Goal: Book appointment/travel/reservation

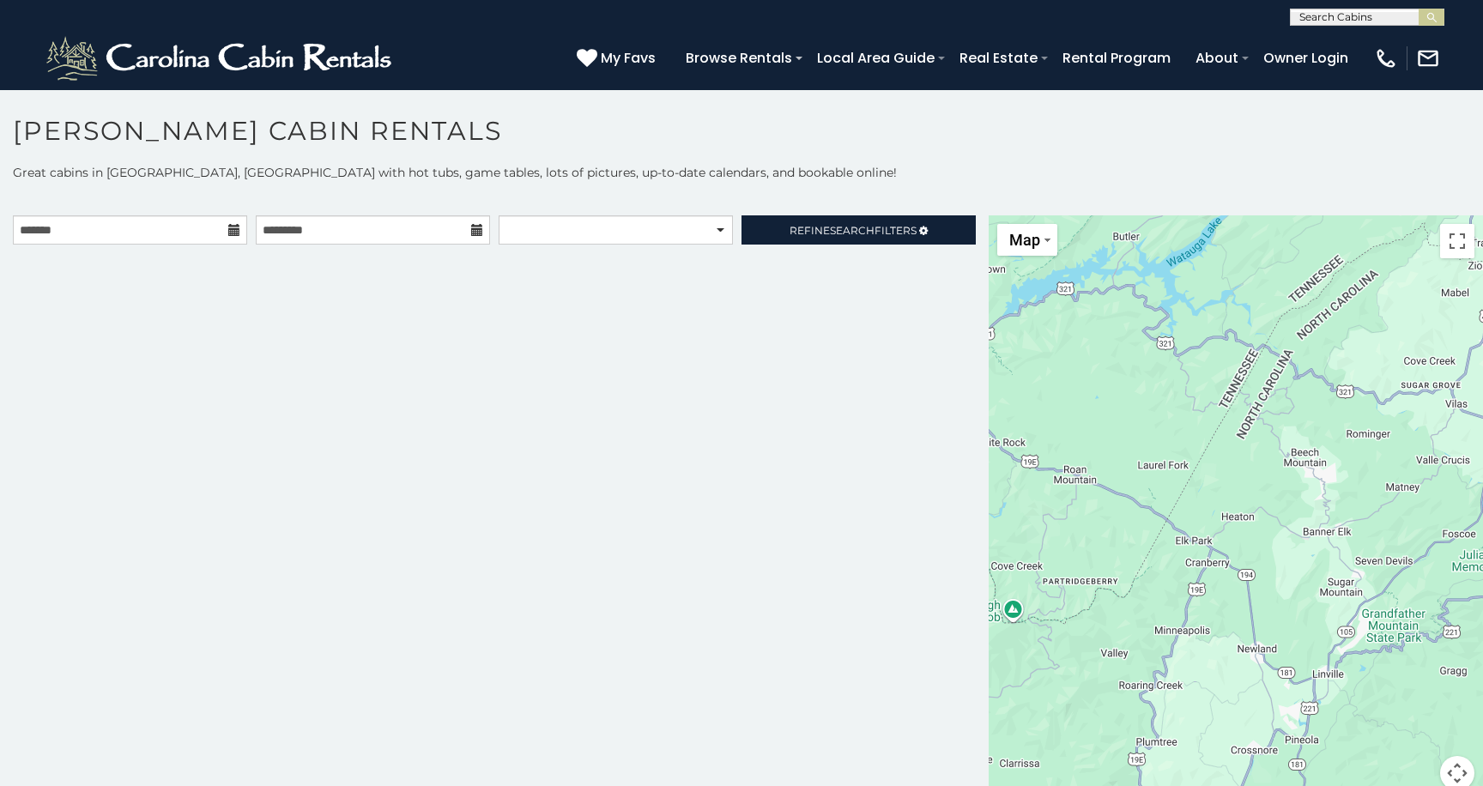
click at [232, 233] on icon at bounding box center [234, 230] width 12 height 12
click at [177, 233] on input "text" at bounding box center [130, 229] width 234 height 29
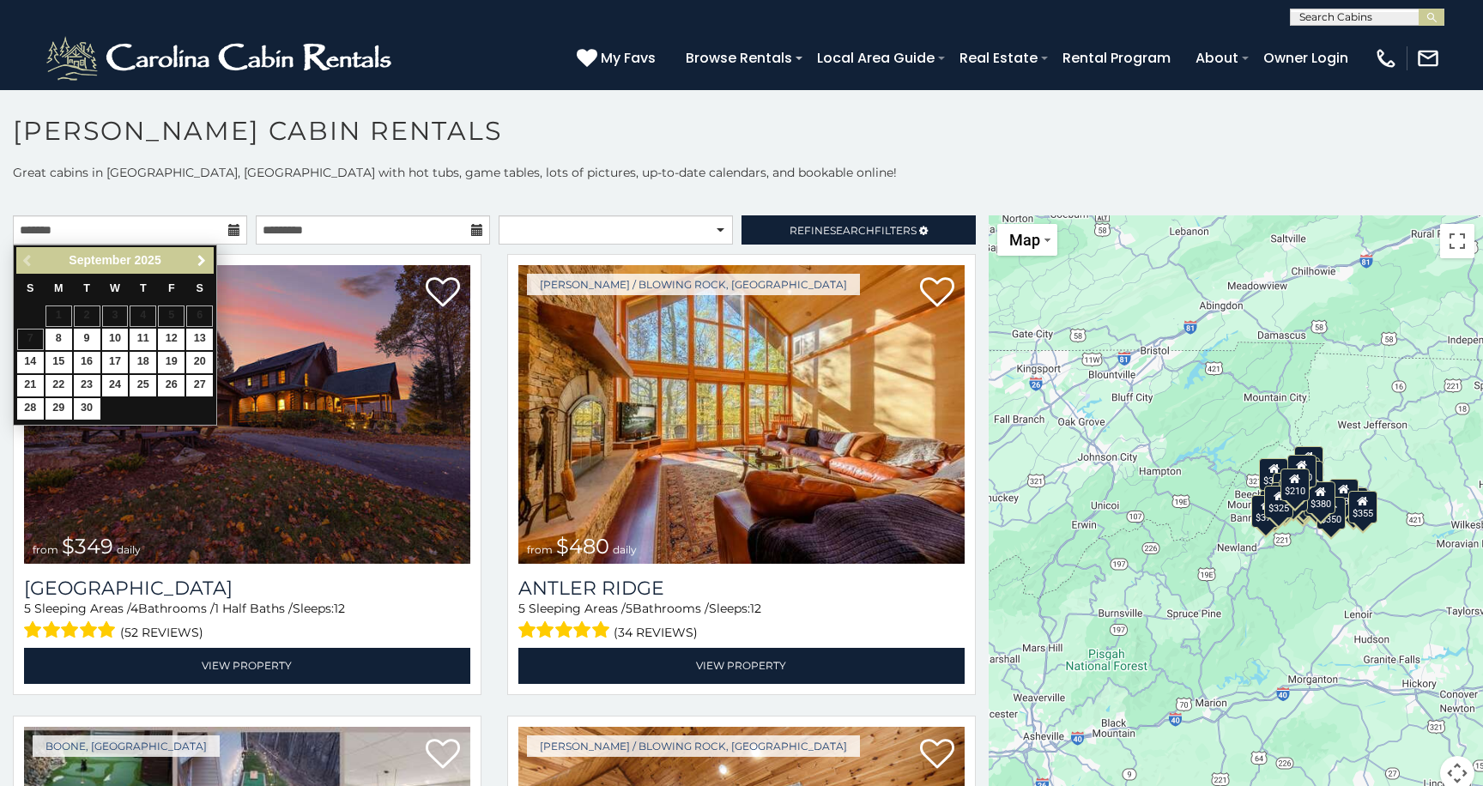
click at [206, 264] on span "Next" at bounding box center [202, 261] width 14 height 14
click at [68, 415] on link "27" at bounding box center [59, 408] width 27 height 21
type input "**********"
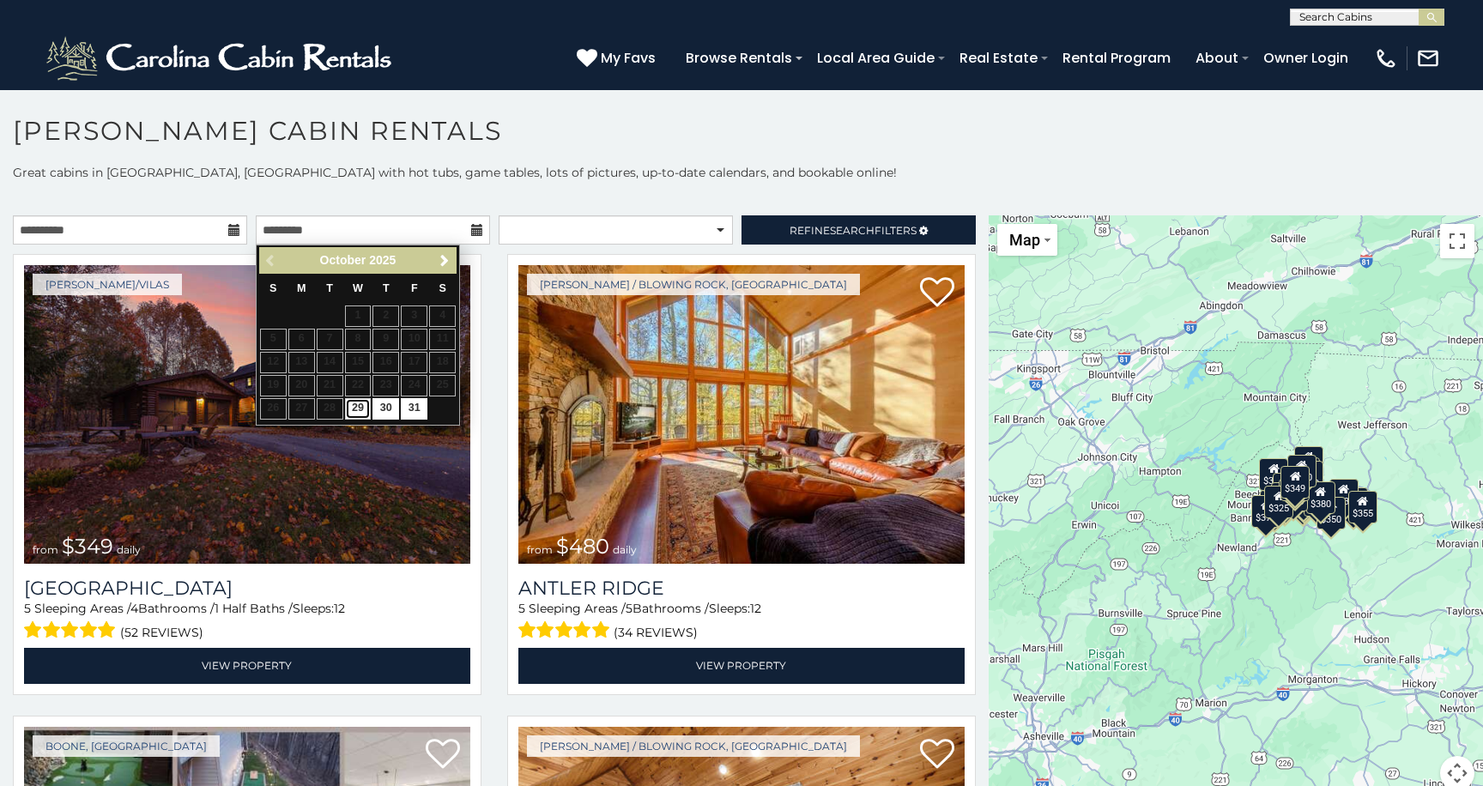
click at [361, 413] on link "29" at bounding box center [358, 408] width 27 height 21
type input "**********"
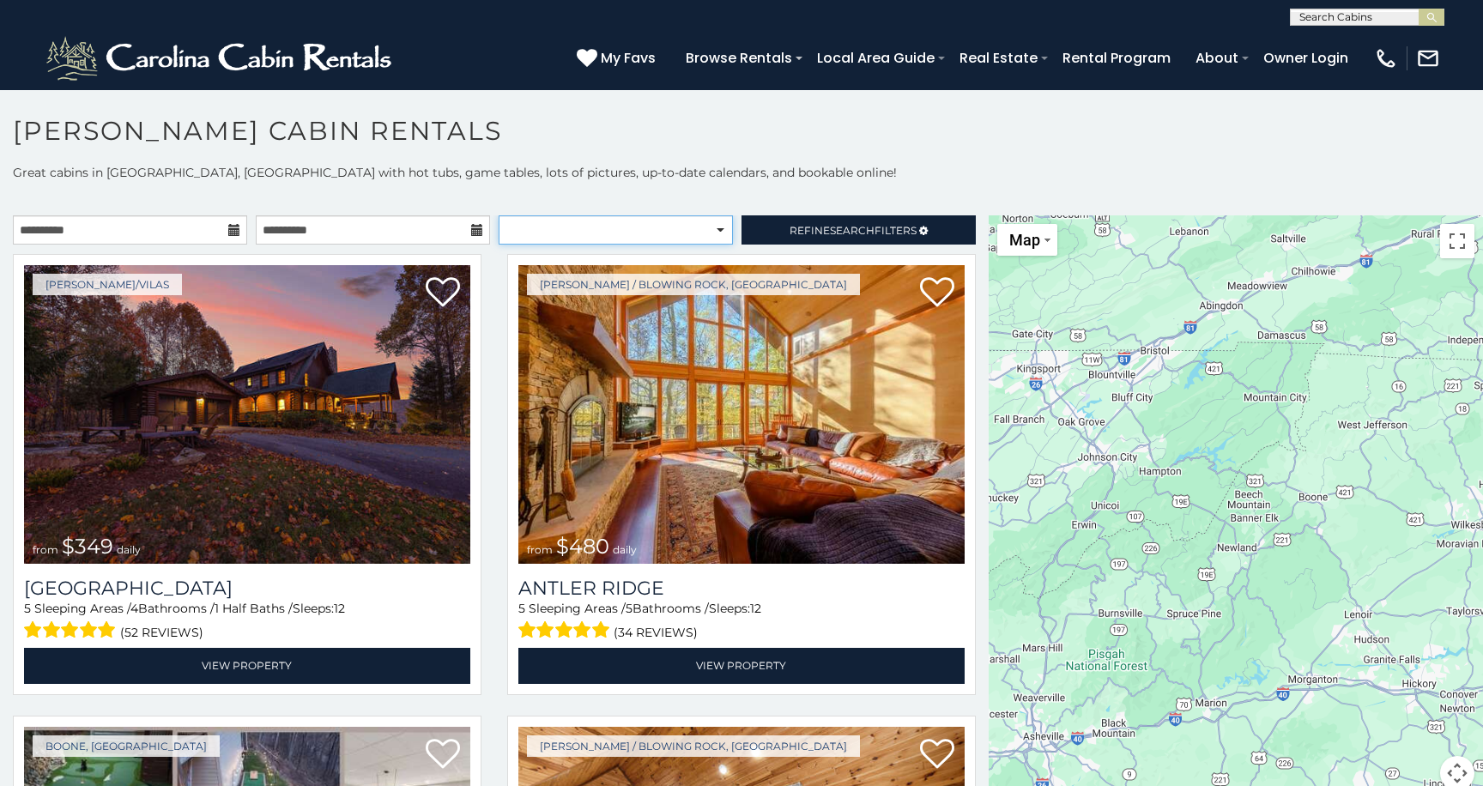
click at [719, 224] on select "**********" at bounding box center [616, 229] width 234 height 29
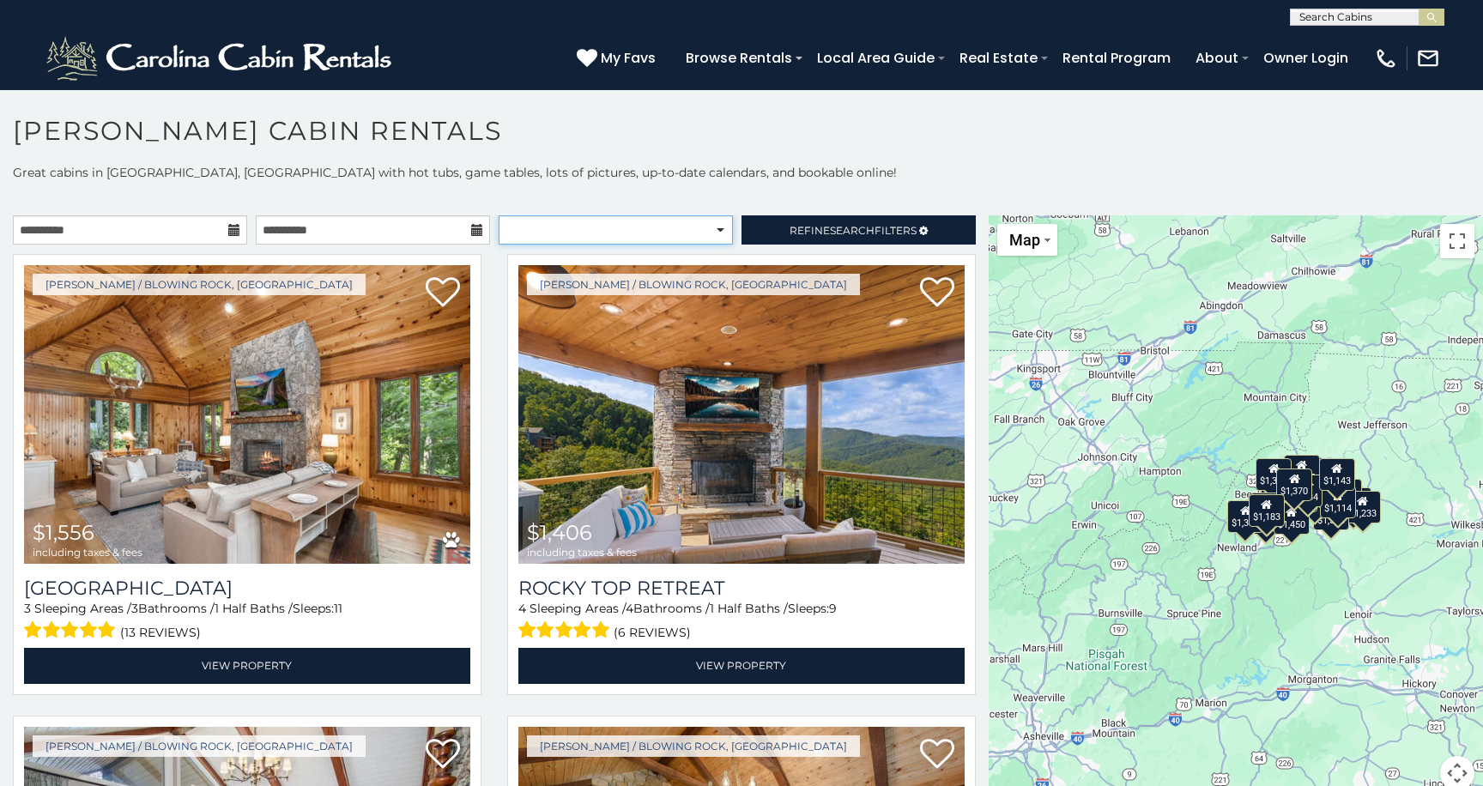
select select "**********"
click at [499, 215] on select "**********" at bounding box center [616, 229] width 234 height 29
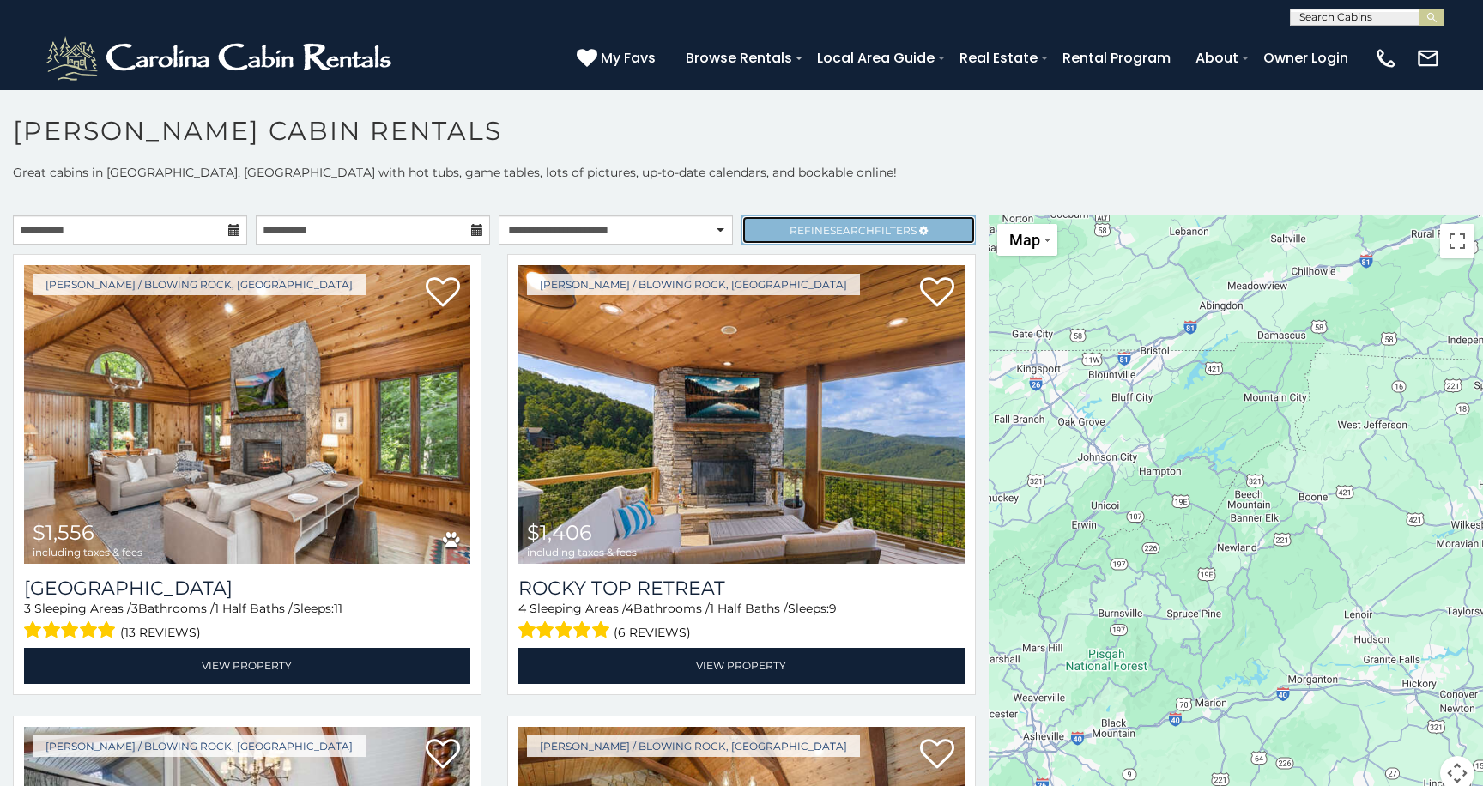
click at [849, 242] on link "Refine Search Filters" at bounding box center [859, 229] width 234 height 29
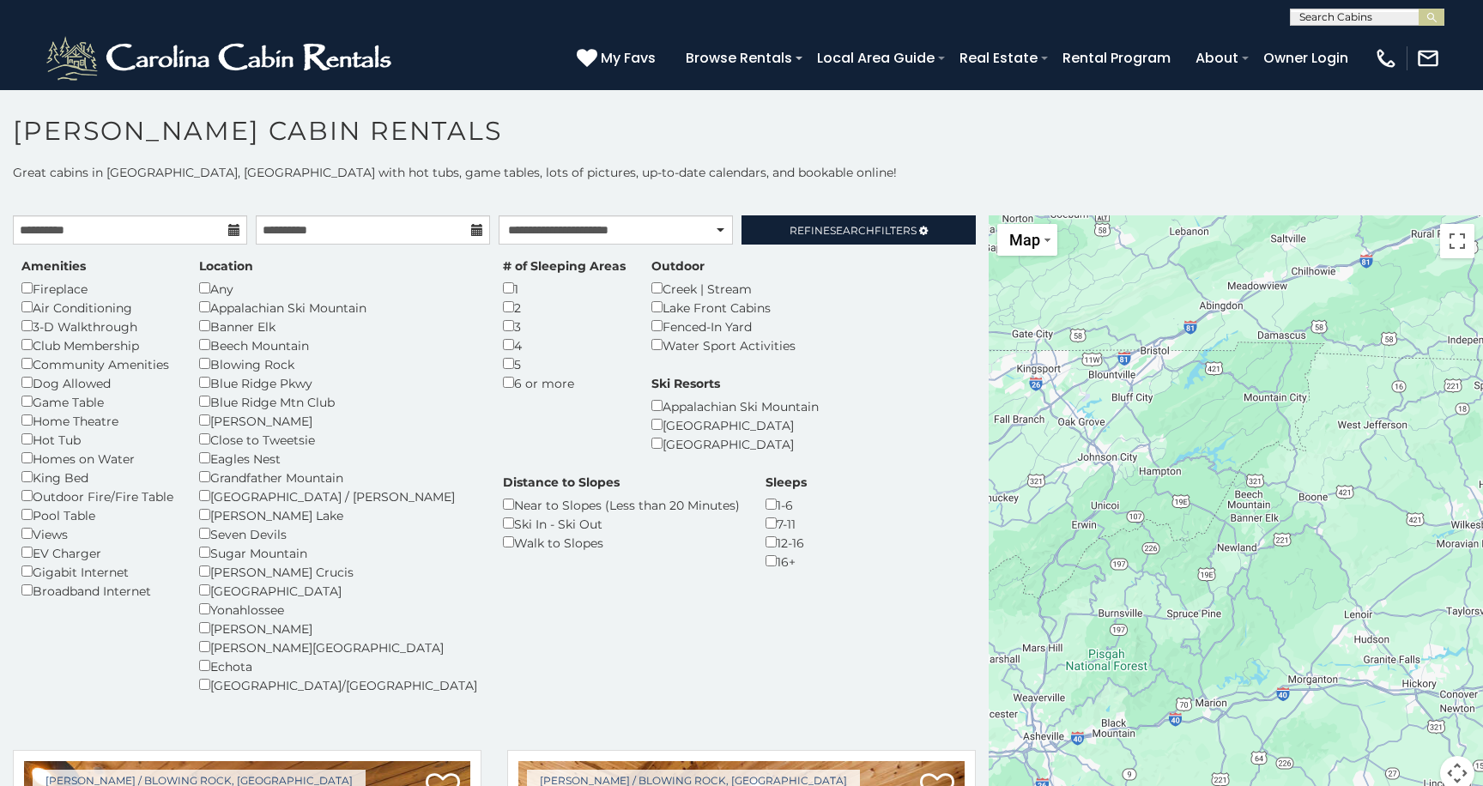
click at [490, 282] on div "# of Sleeping Areas 1 2 3 4 5 6 or more" at bounding box center [564, 325] width 149 height 135
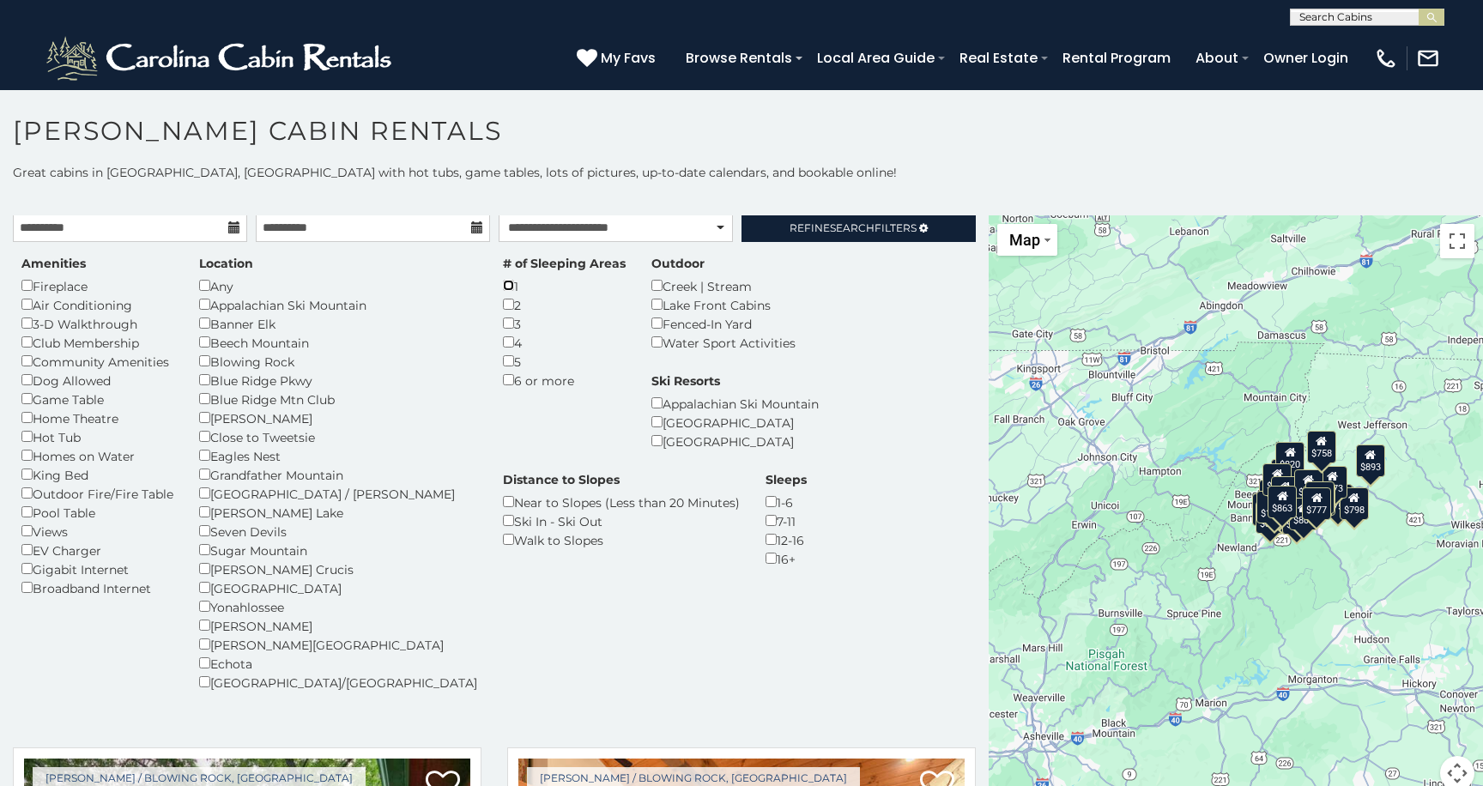
scroll to position [1, 0]
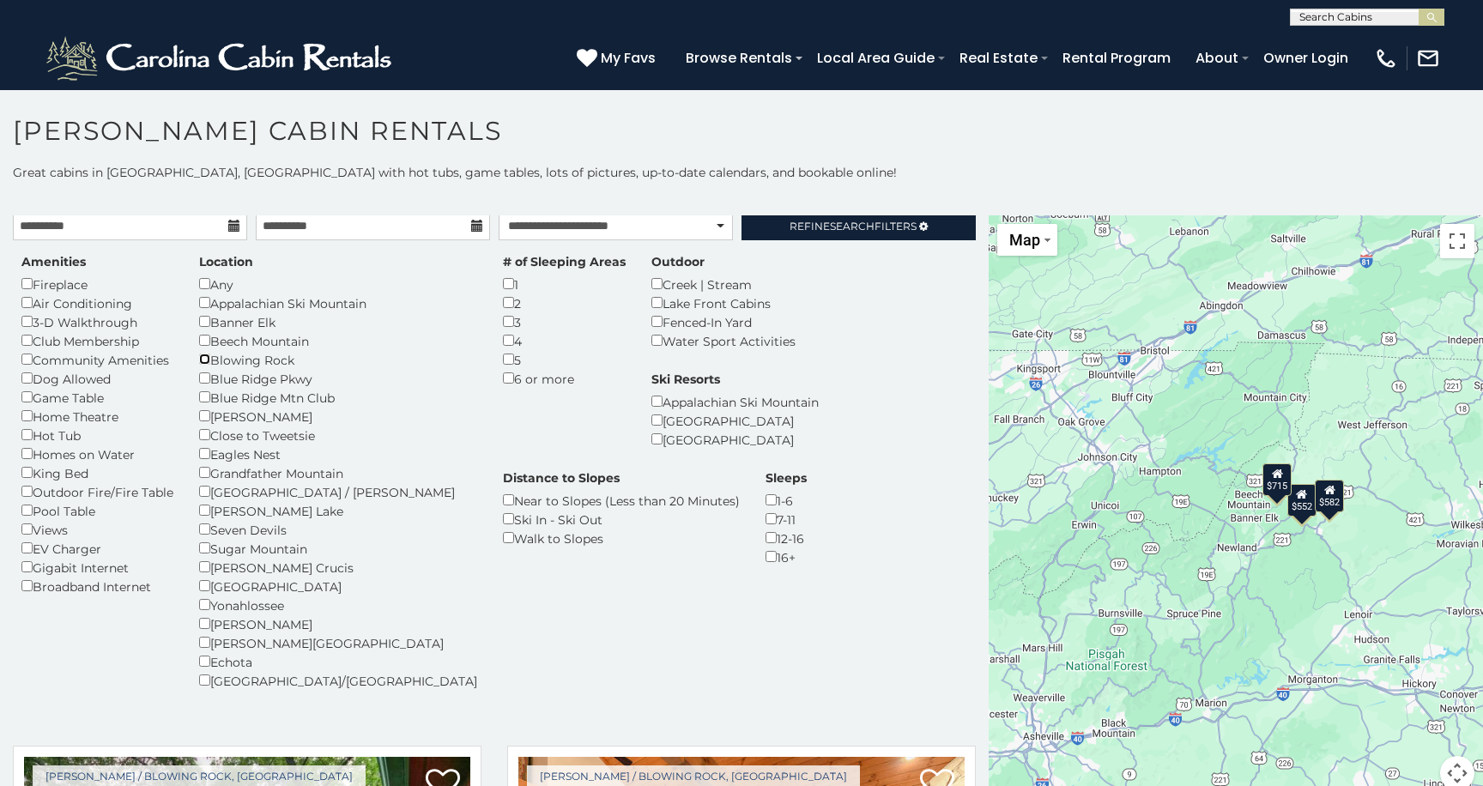
scroll to position [6, 0]
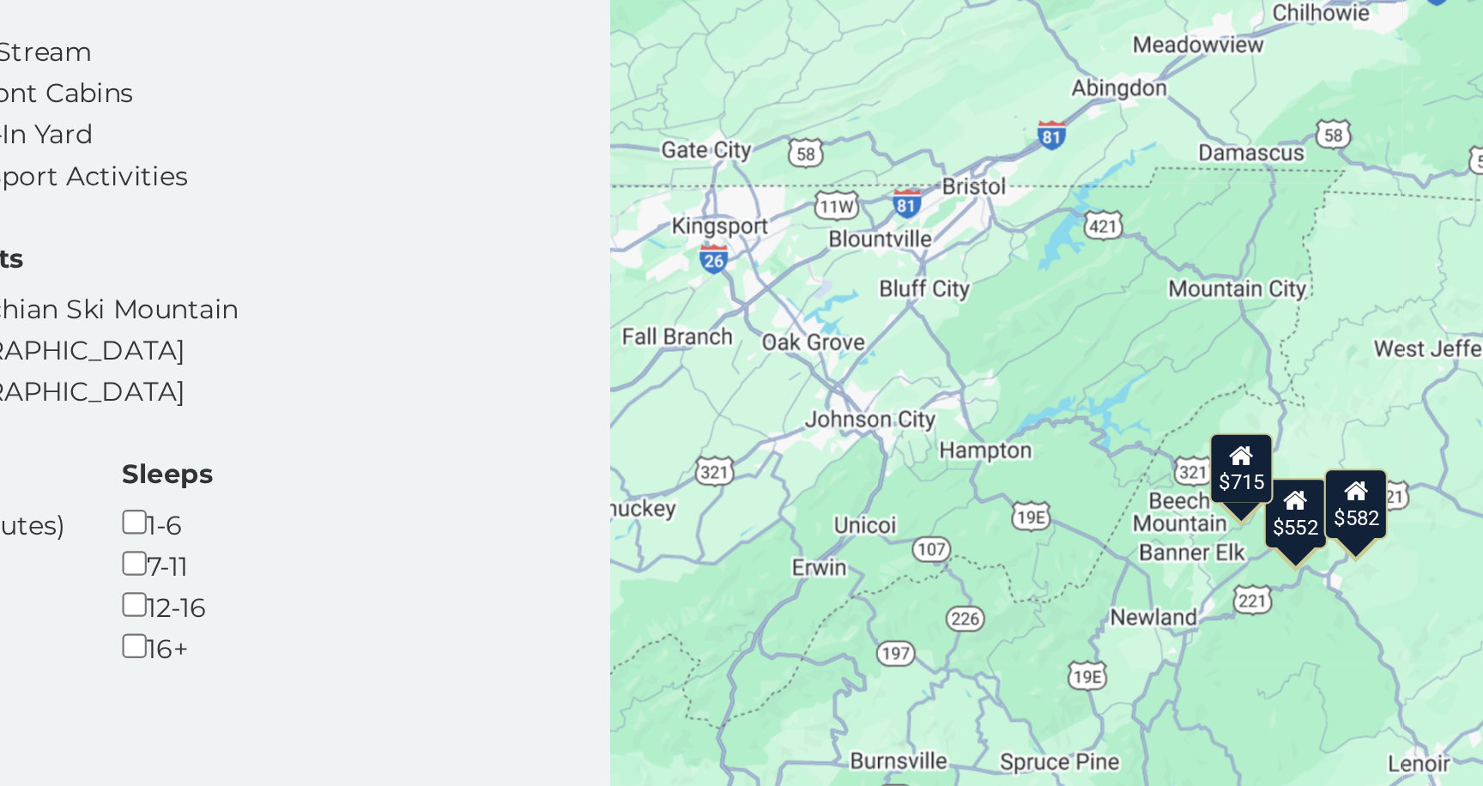
click at [1304, 505] on div "$552" at bounding box center [1302, 500] width 29 height 33
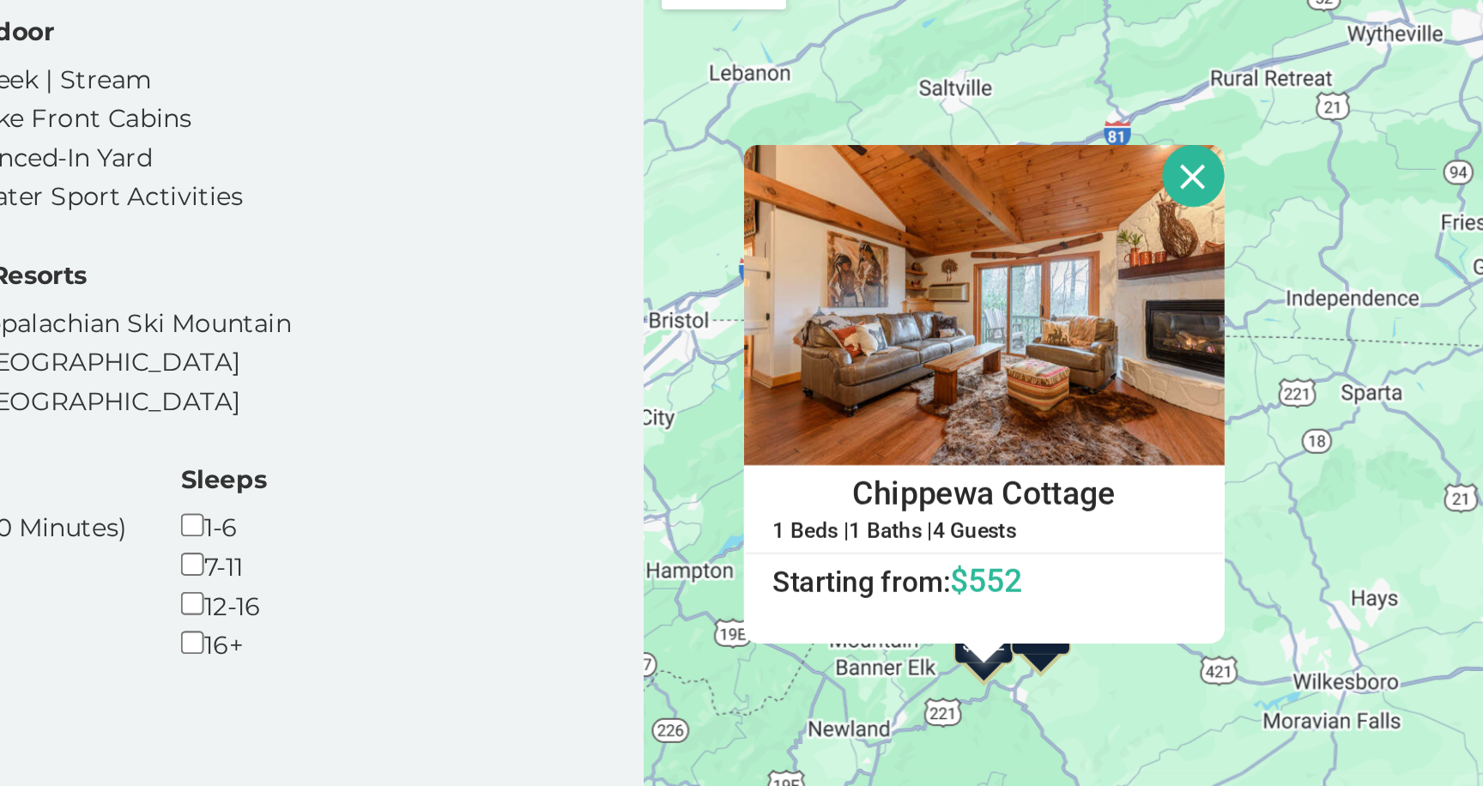
drag, startPoint x: 1287, startPoint y: 534, endPoint x: 1136, endPoint y: 588, distance: 160.5
click at [1136, 588] on div "$613 $552 $715 $582 Chippewa Cottage 1 Beds | 1 Baths | 4 Guests Distance from …" at bounding box center [1236, 513] width 494 height 596
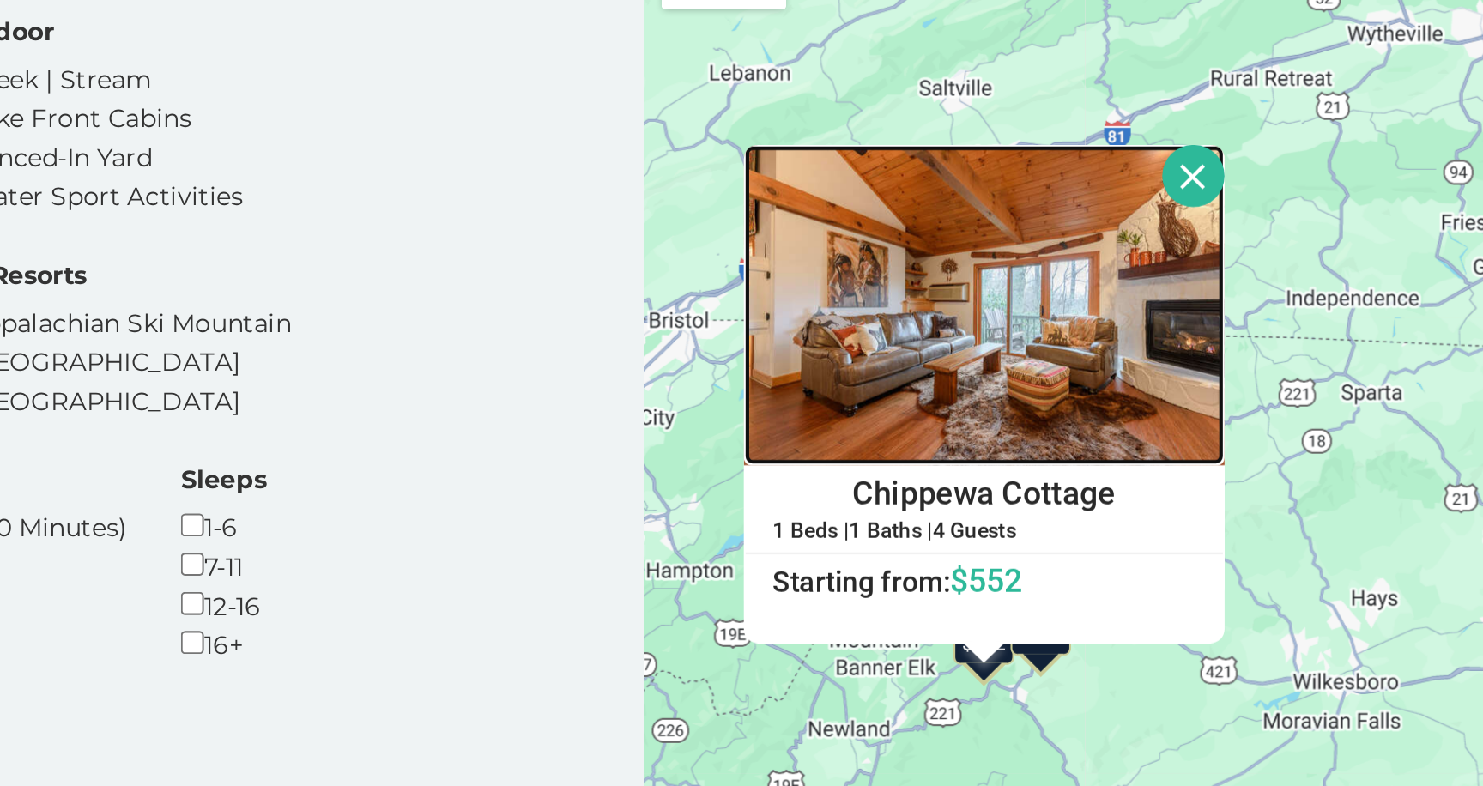
click at [1174, 436] on img at bounding box center [1153, 398] width 232 height 155
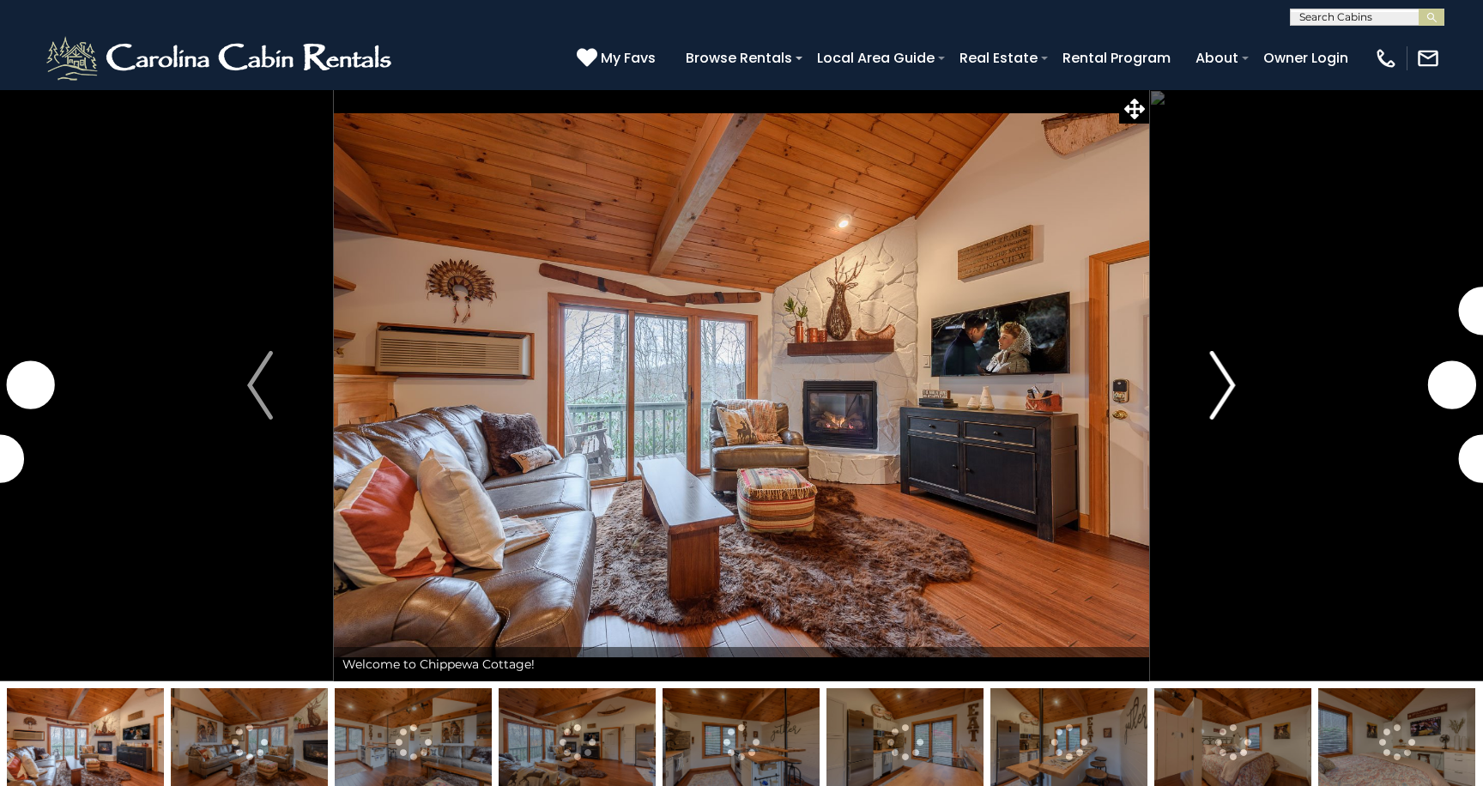
click at [1235, 373] on img "Next" at bounding box center [1223, 385] width 26 height 69
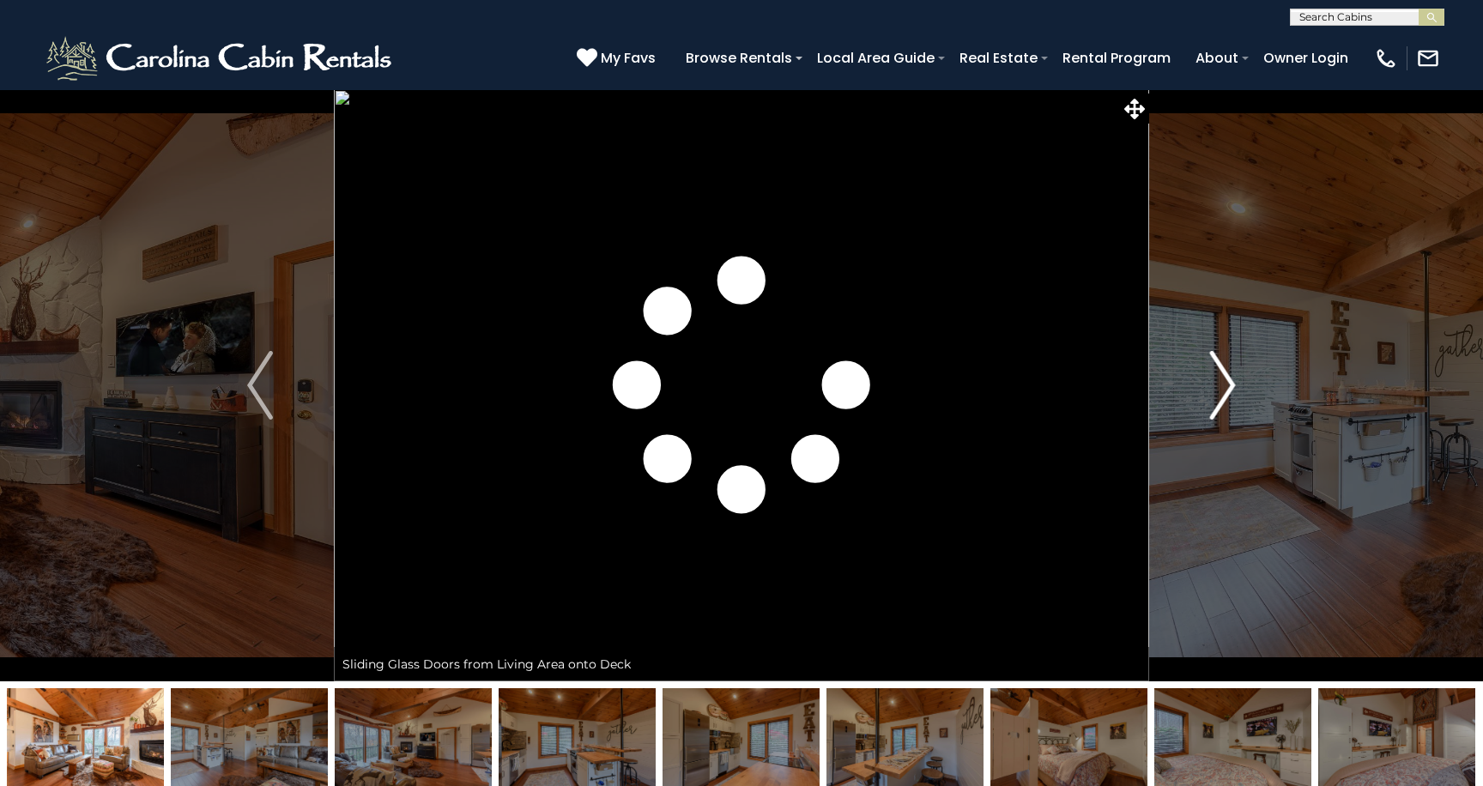
click at [1235, 373] on img "Next" at bounding box center [1223, 385] width 26 height 69
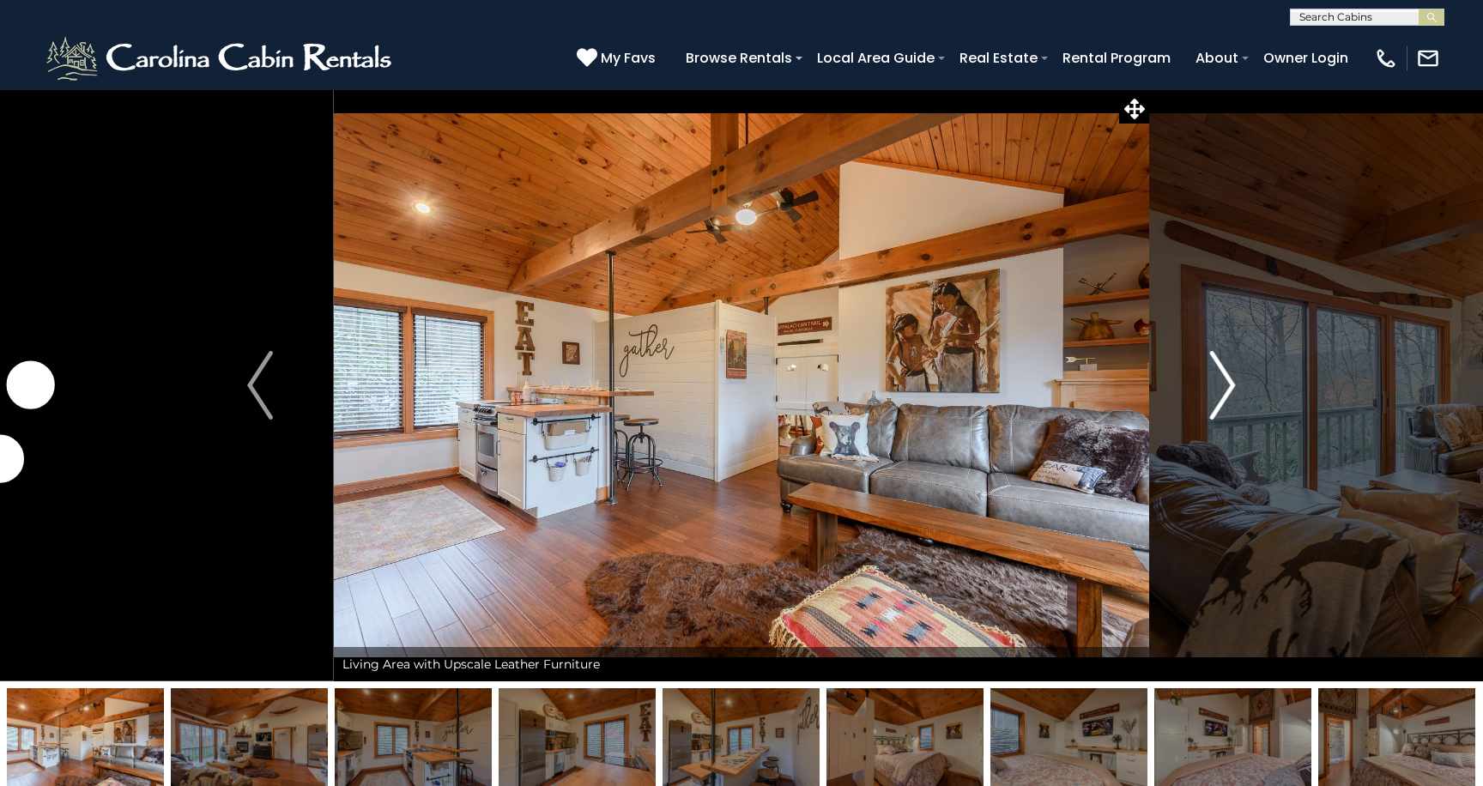
click at [1235, 373] on img "Next" at bounding box center [1223, 385] width 26 height 69
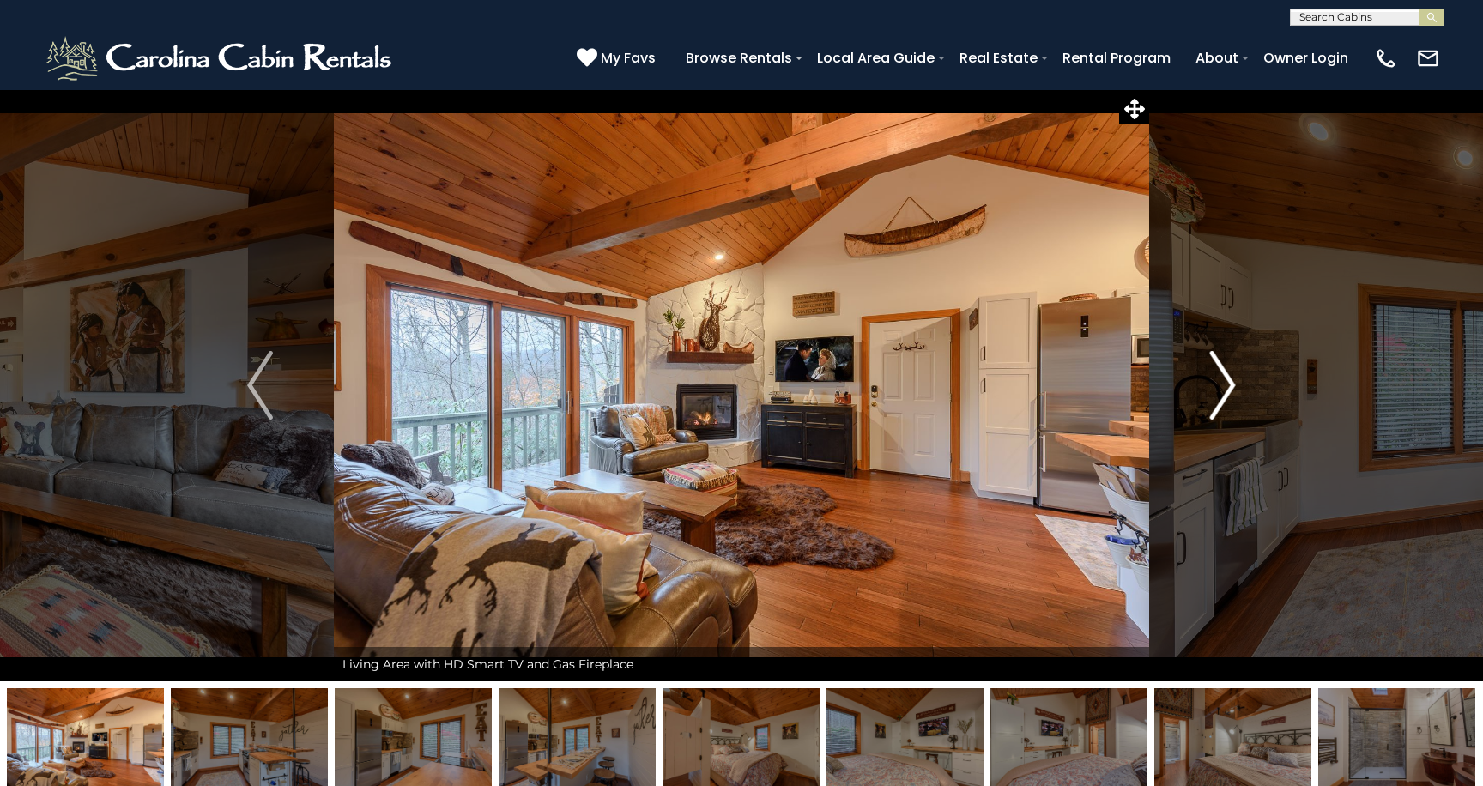
click at [1235, 373] on img "Next" at bounding box center [1223, 385] width 26 height 69
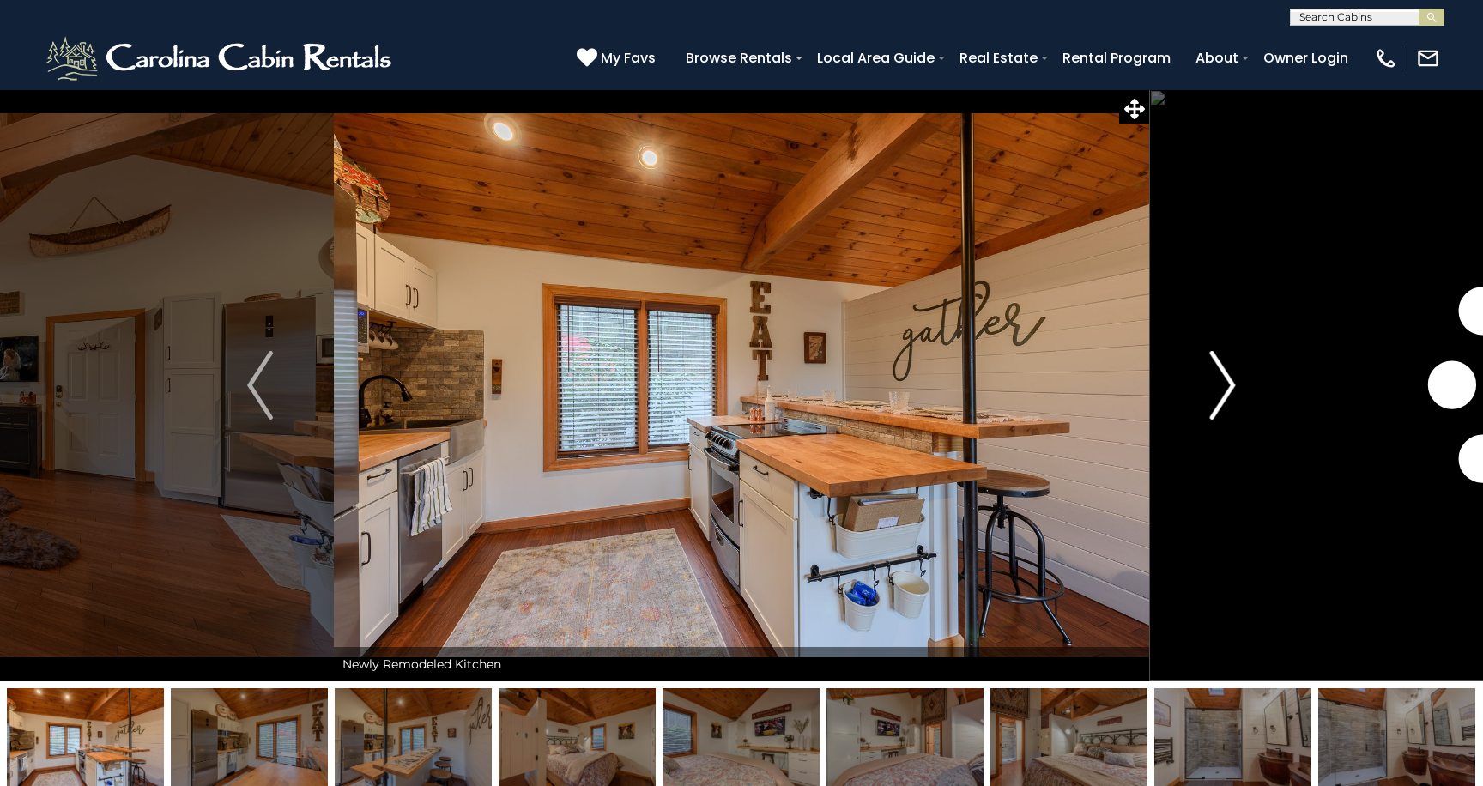
click at [1235, 373] on img "Next" at bounding box center [1223, 385] width 26 height 69
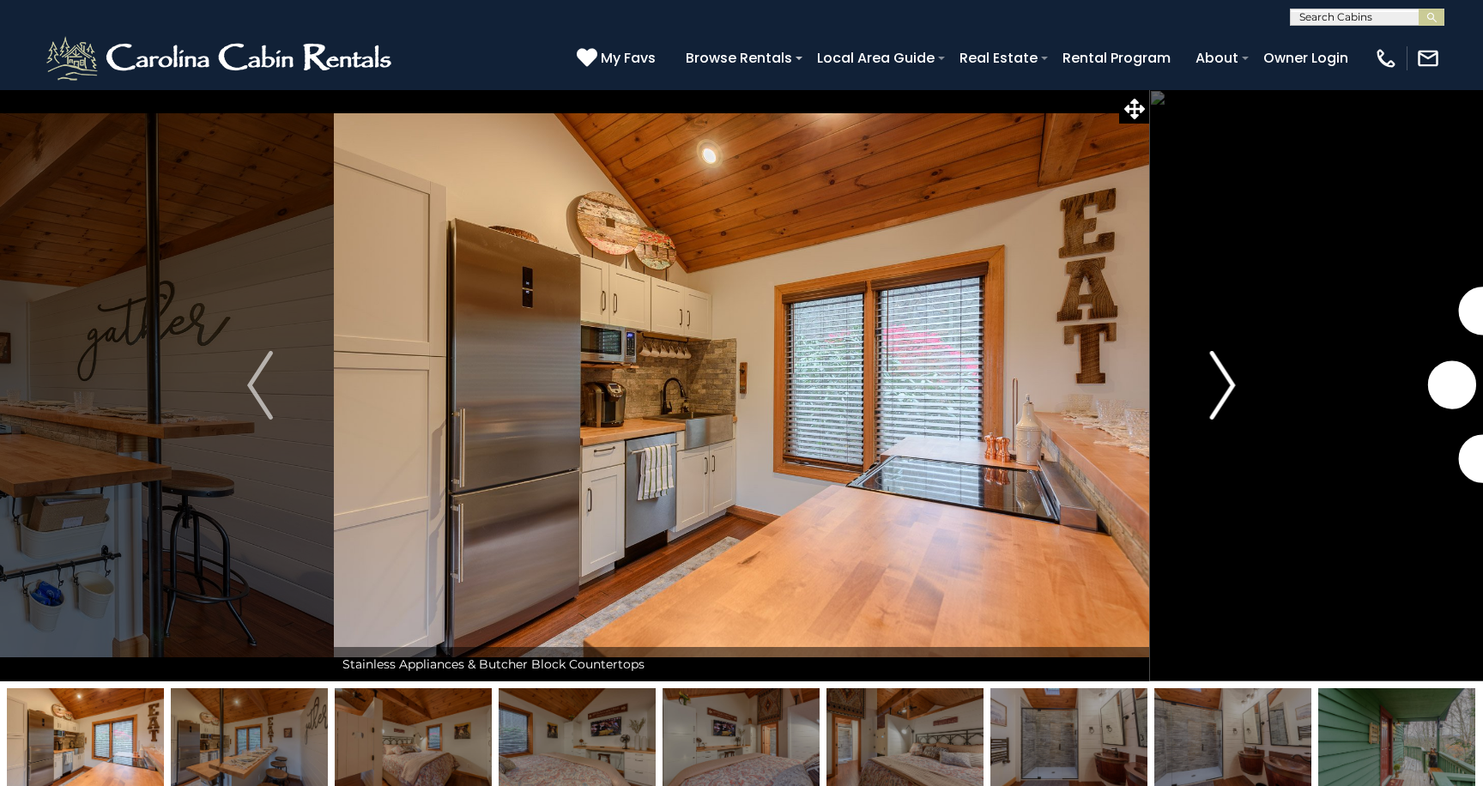
click at [1235, 373] on img "Next" at bounding box center [1223, 385] width 26 height 69
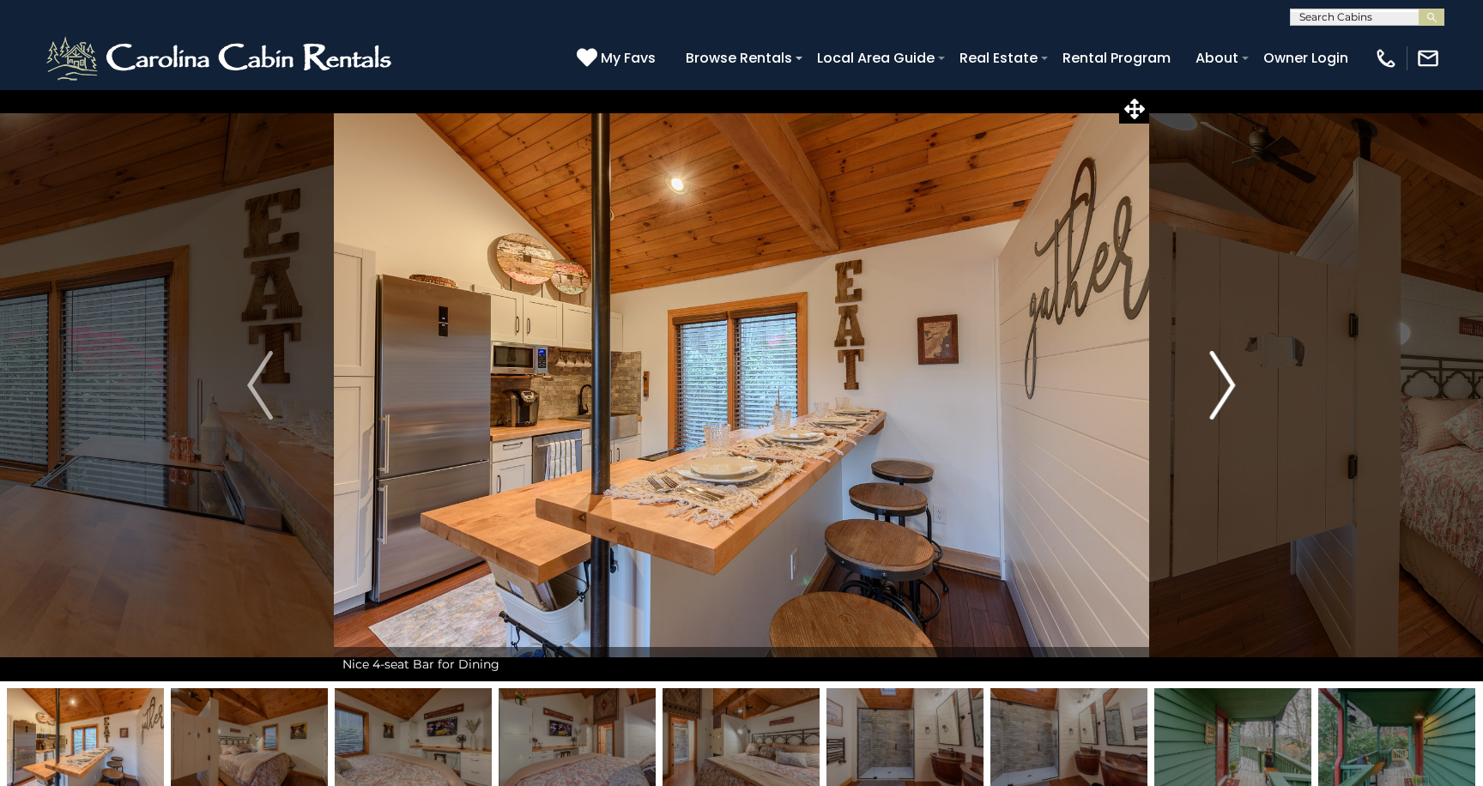
click at [1235, 373] on img "Next" at bounding box center [1223, 385] width 26 height 69
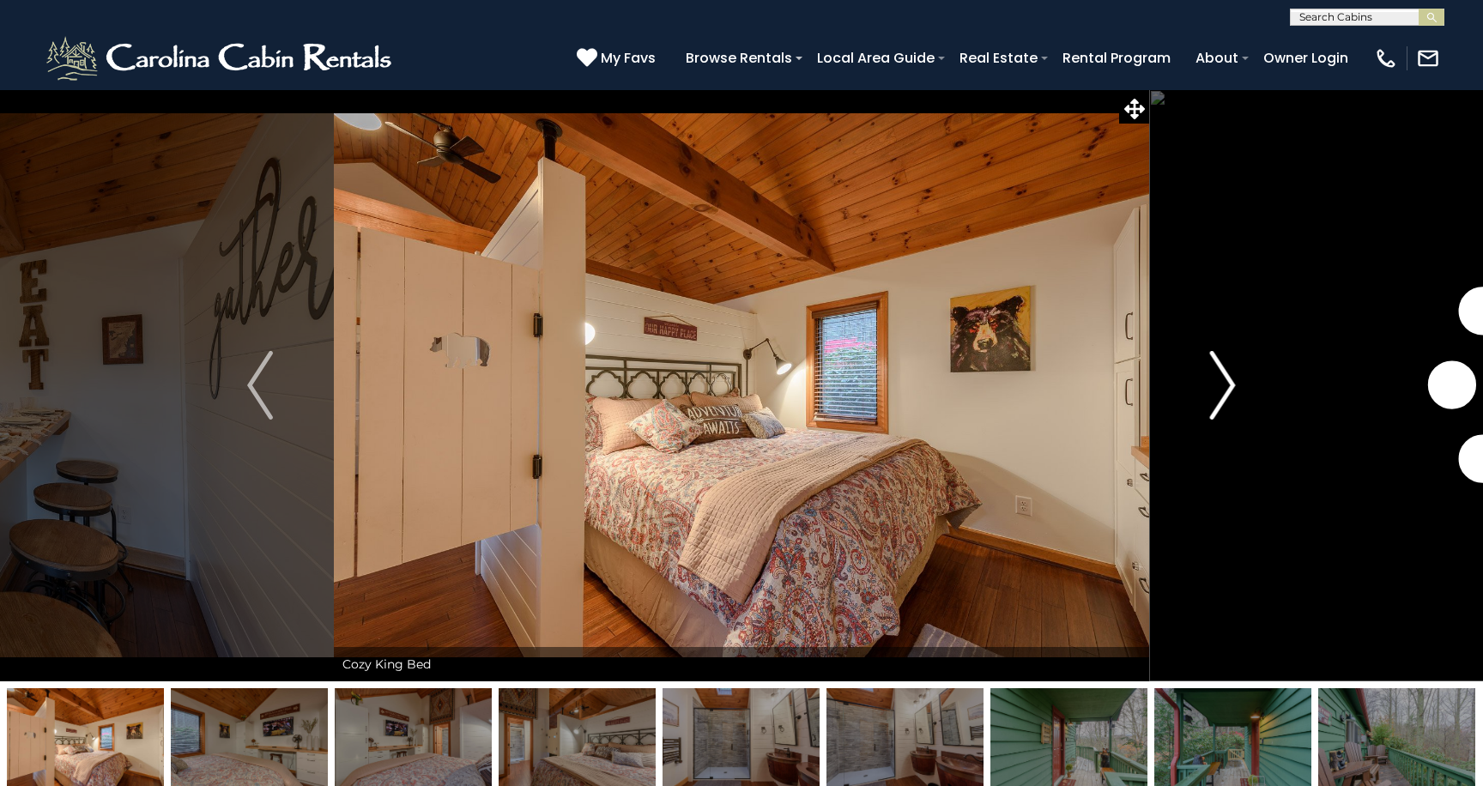
click at [1235, 373] on img "Next" at bounding box center [1223, 385] width 26 height 69
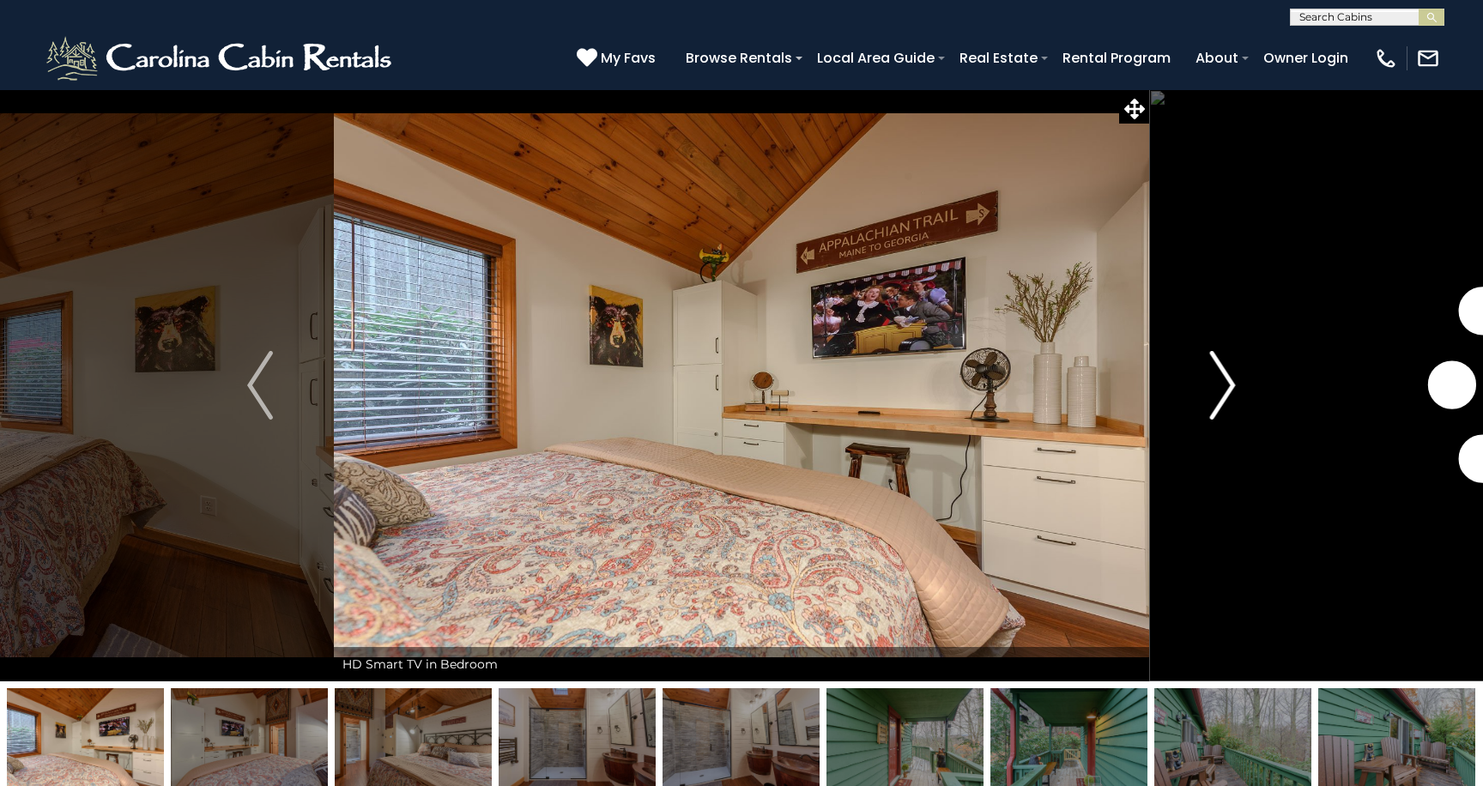
click at [1235, 373] on img "Next" at bounding box center [1223, 385] width 26 height 69
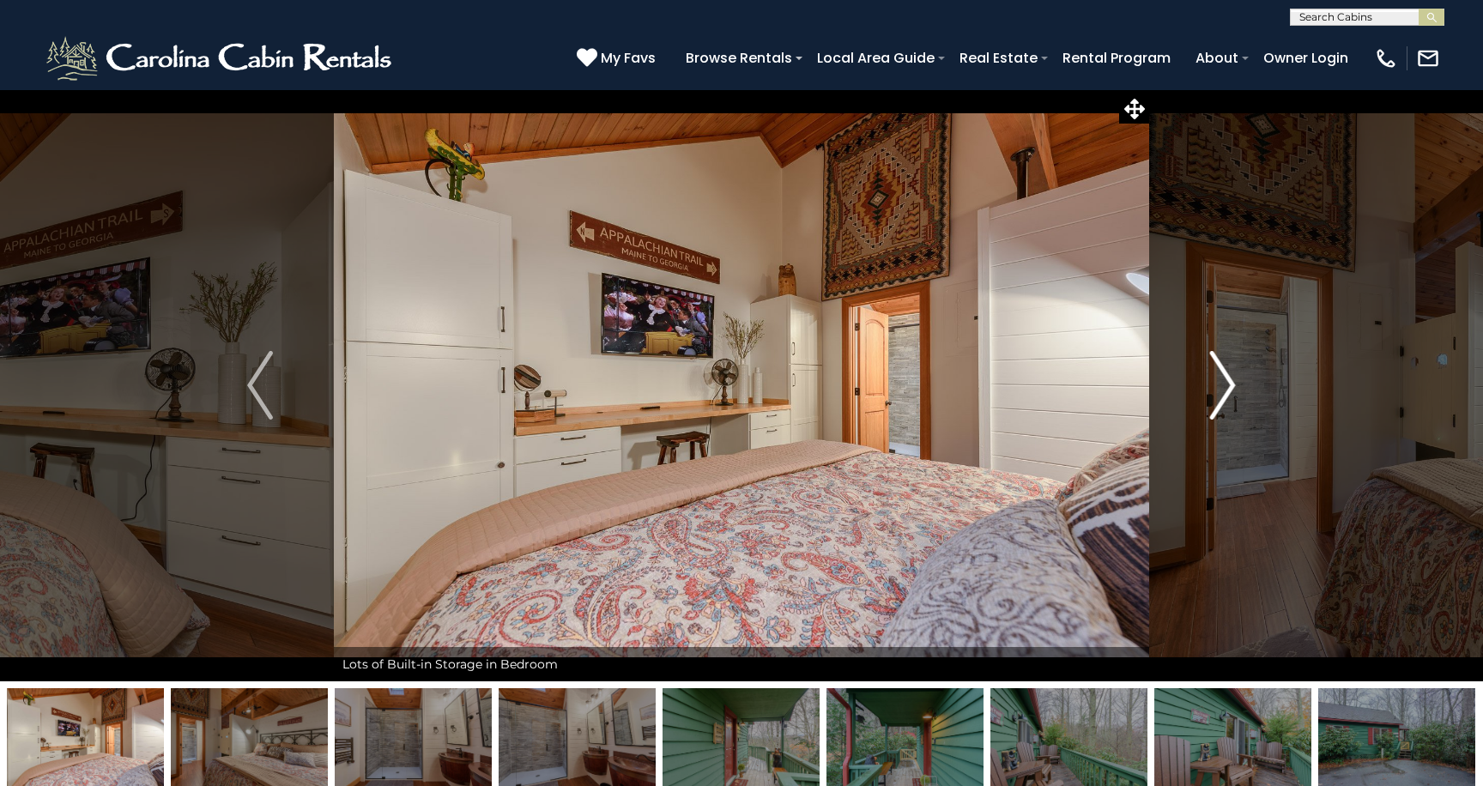
click at [1235, 373] on img "Next" at bounding box center [1223, 385] width 26 height 69
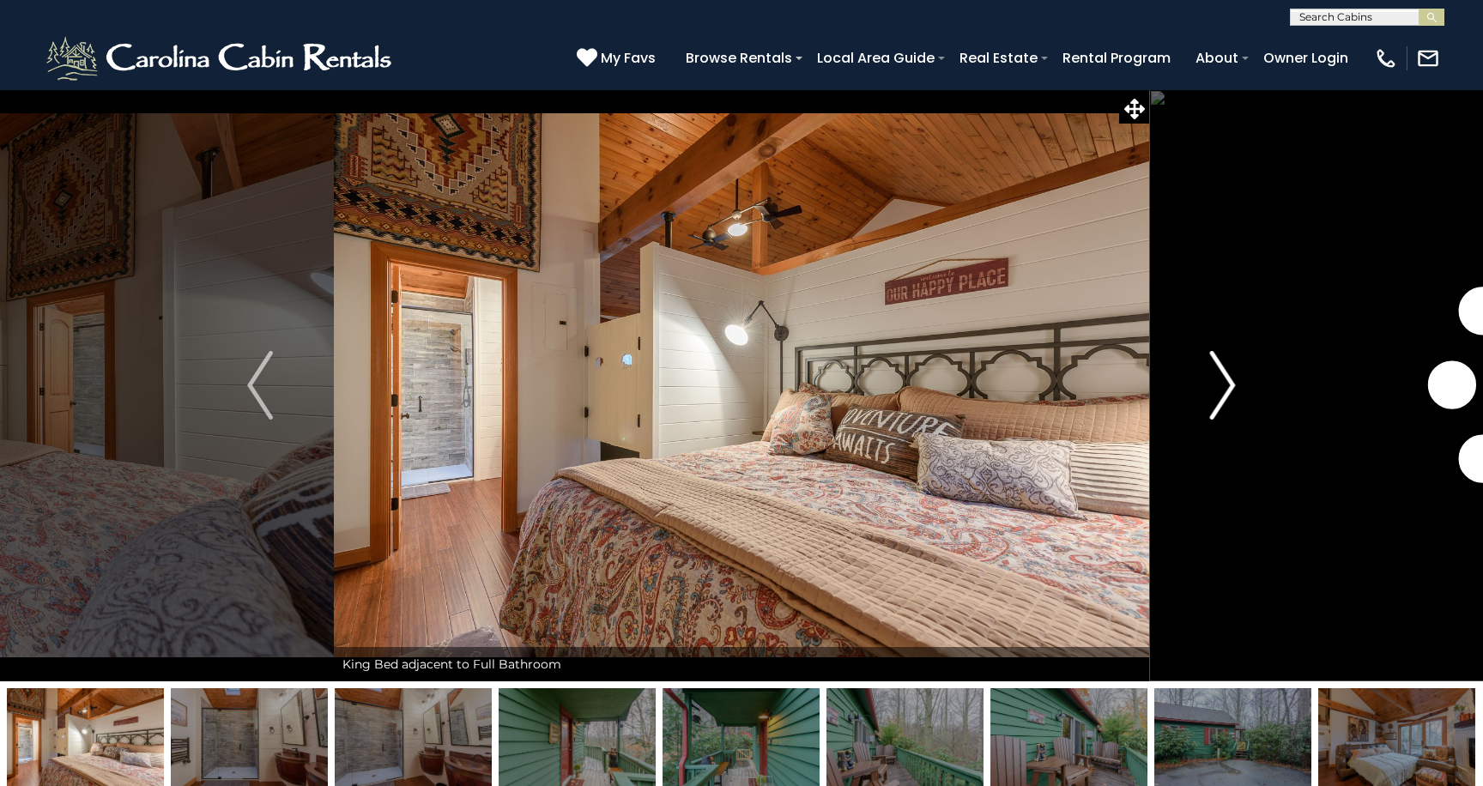
click at [1235, 373] on img "Next" at bounding box center [1223, 385] width 26 height 69
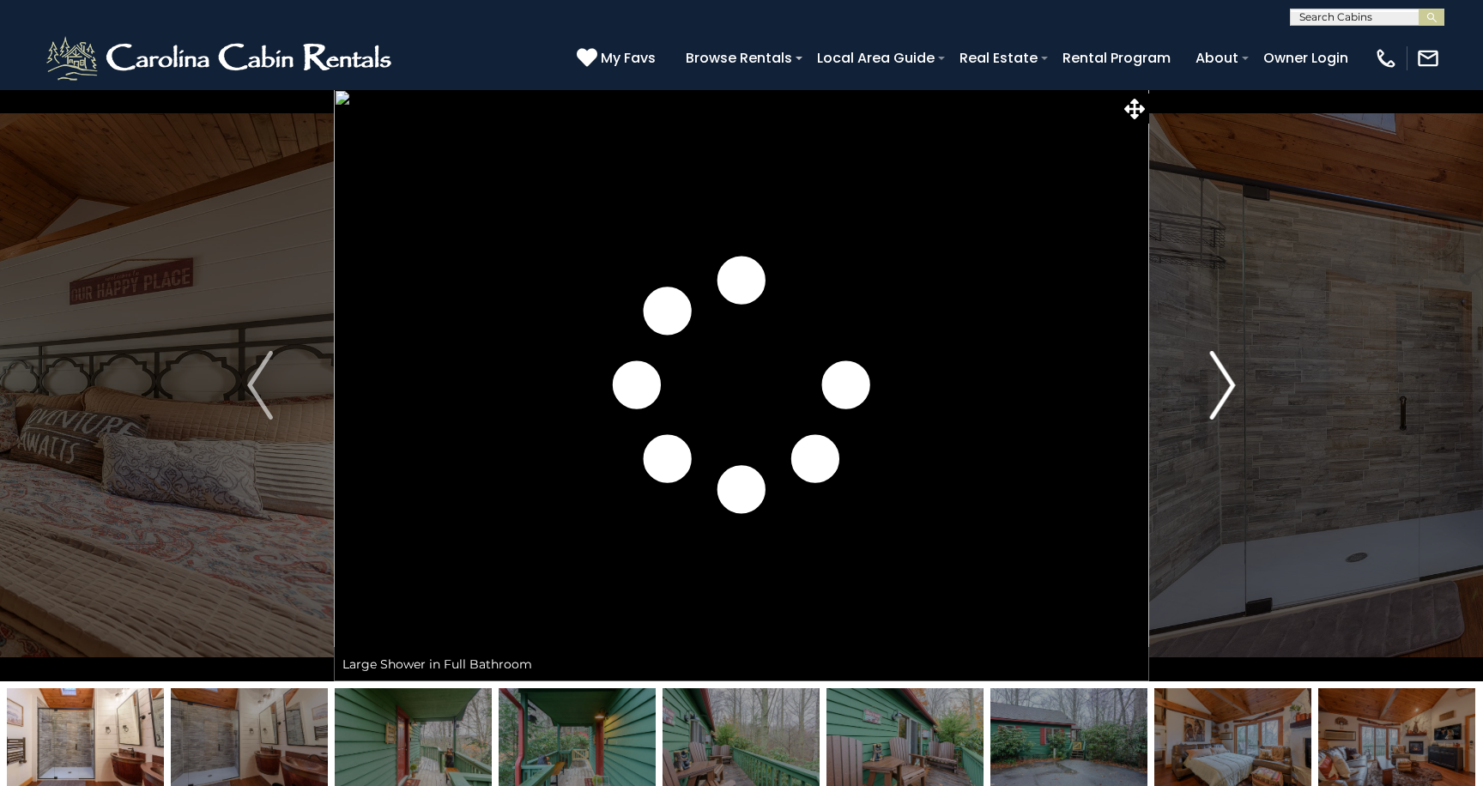
click at [1235, 373] on img "Next" at bounding box center [1223, 385] width 26 height 69
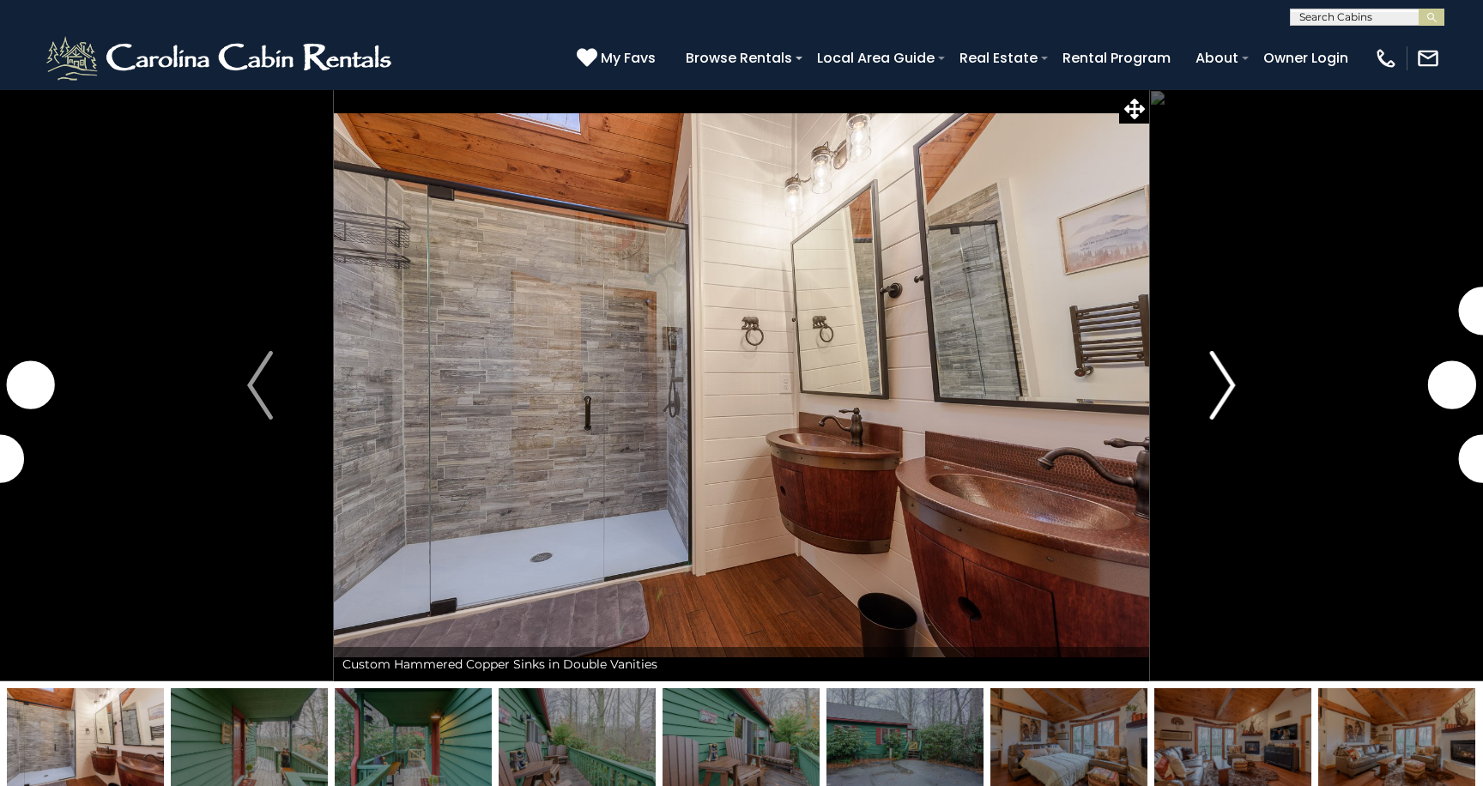
click at [1235, 373] on img "Next" at bounding box center [1223, 385] width 26 height 69
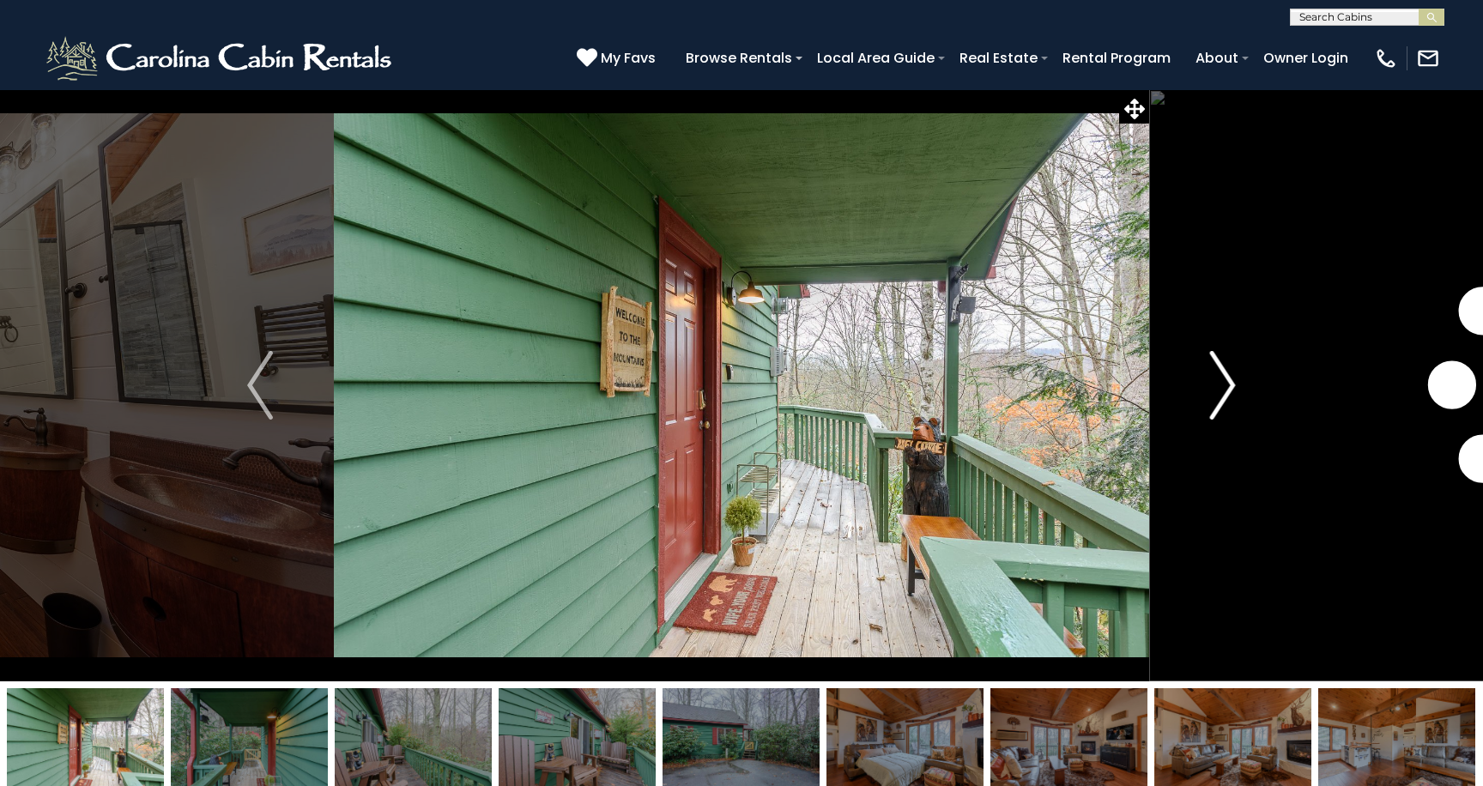
click at [1235, 373] on img "Next" at bounding box center [1223, 385] width 26 height 69
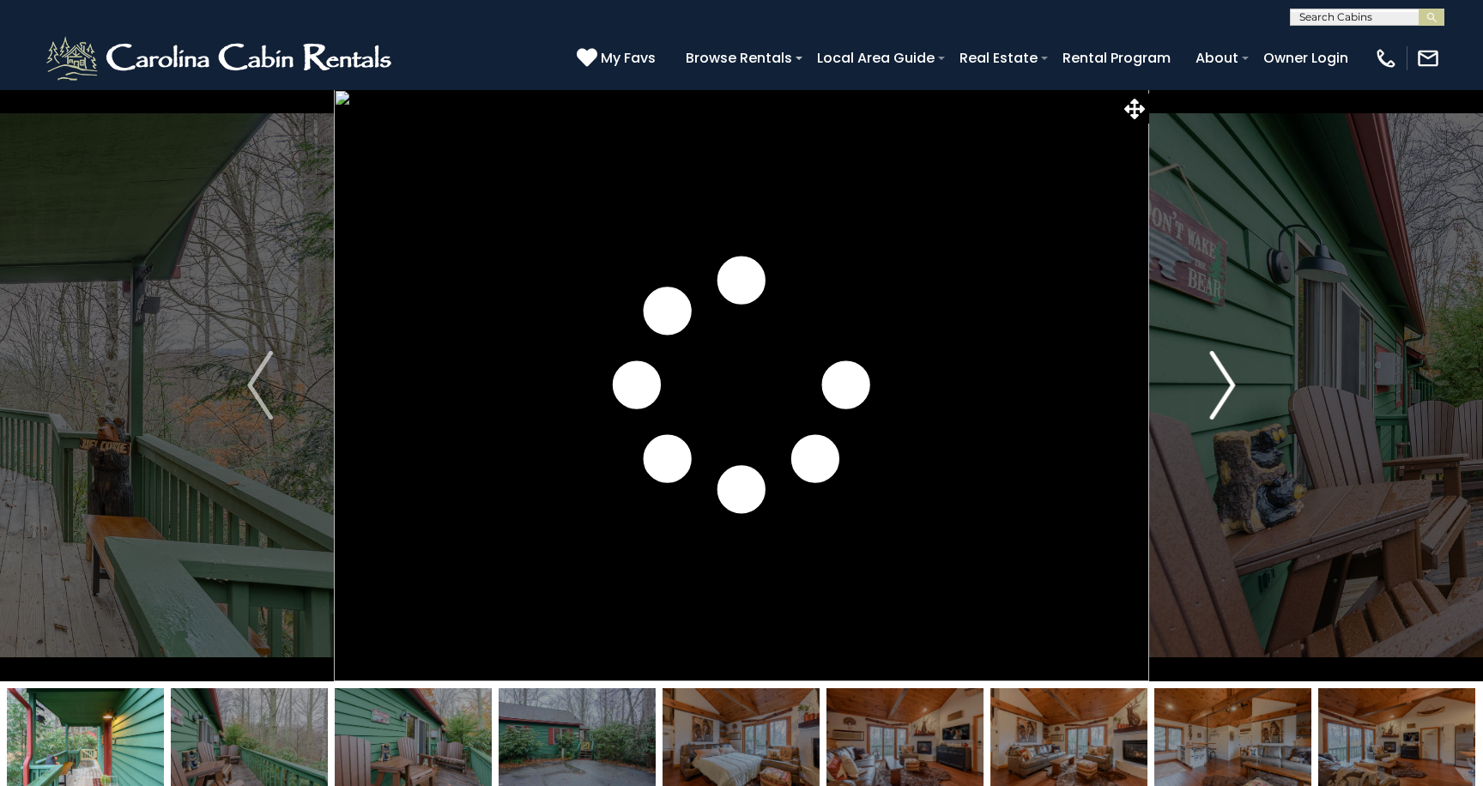
click at [1235, 373] on img "Next" at bounding box center [1223, 385] width 26 height 69
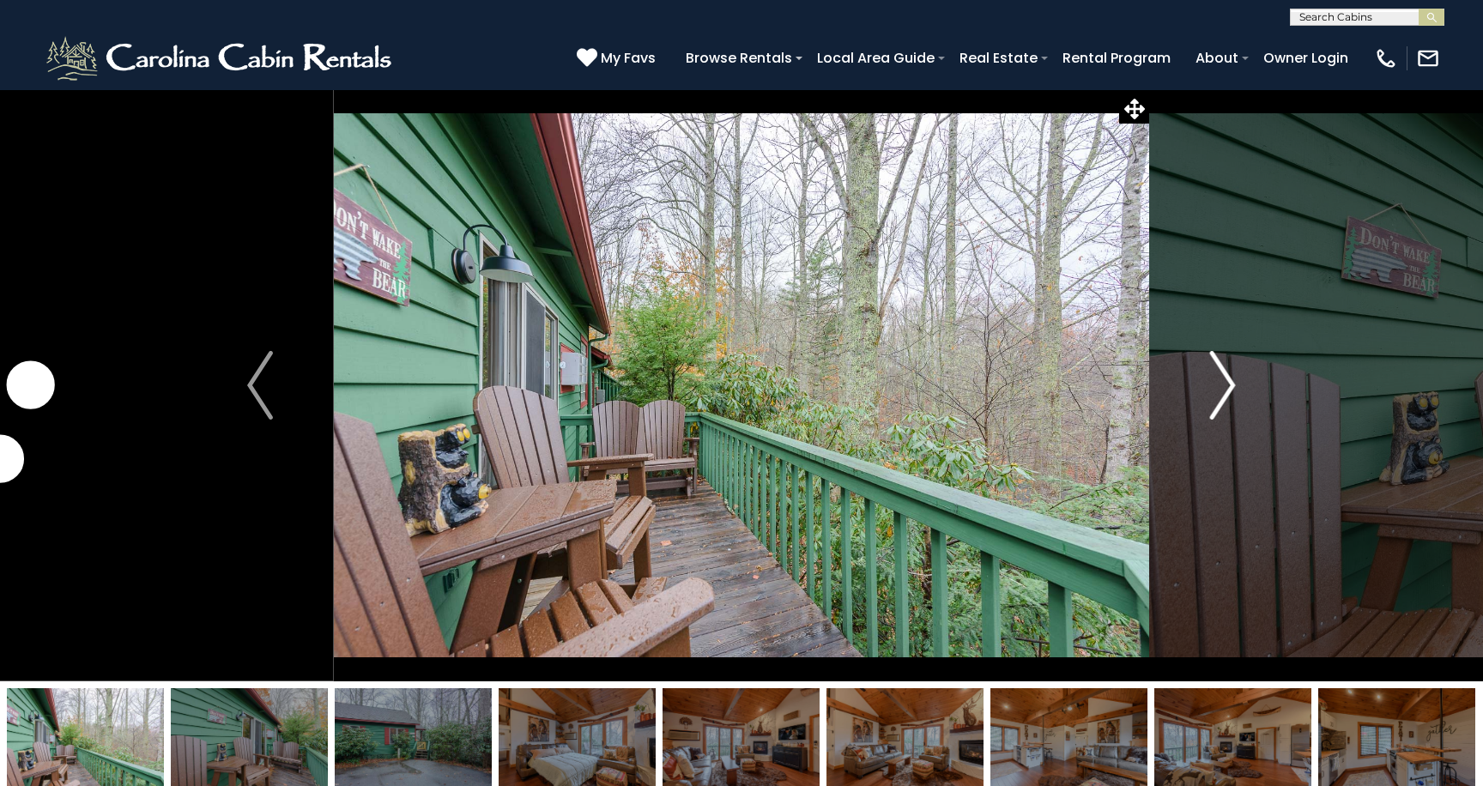
click at [1235, 373] on img "Next" at bounding box center [1223, 385] width 26 height 69
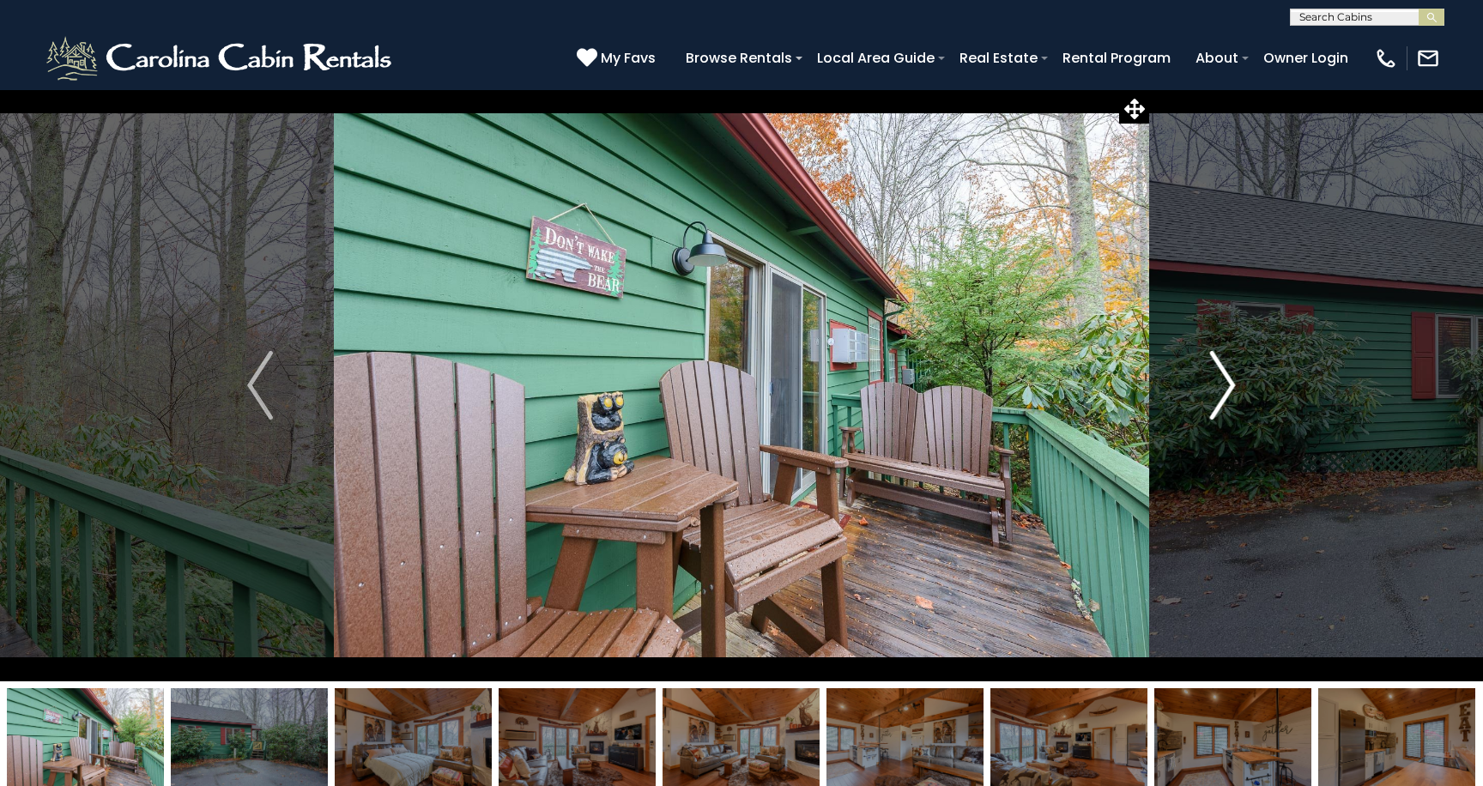
click at [1235, 373] on img "Next" at bounding box center [1223, 385] width 26 height 69
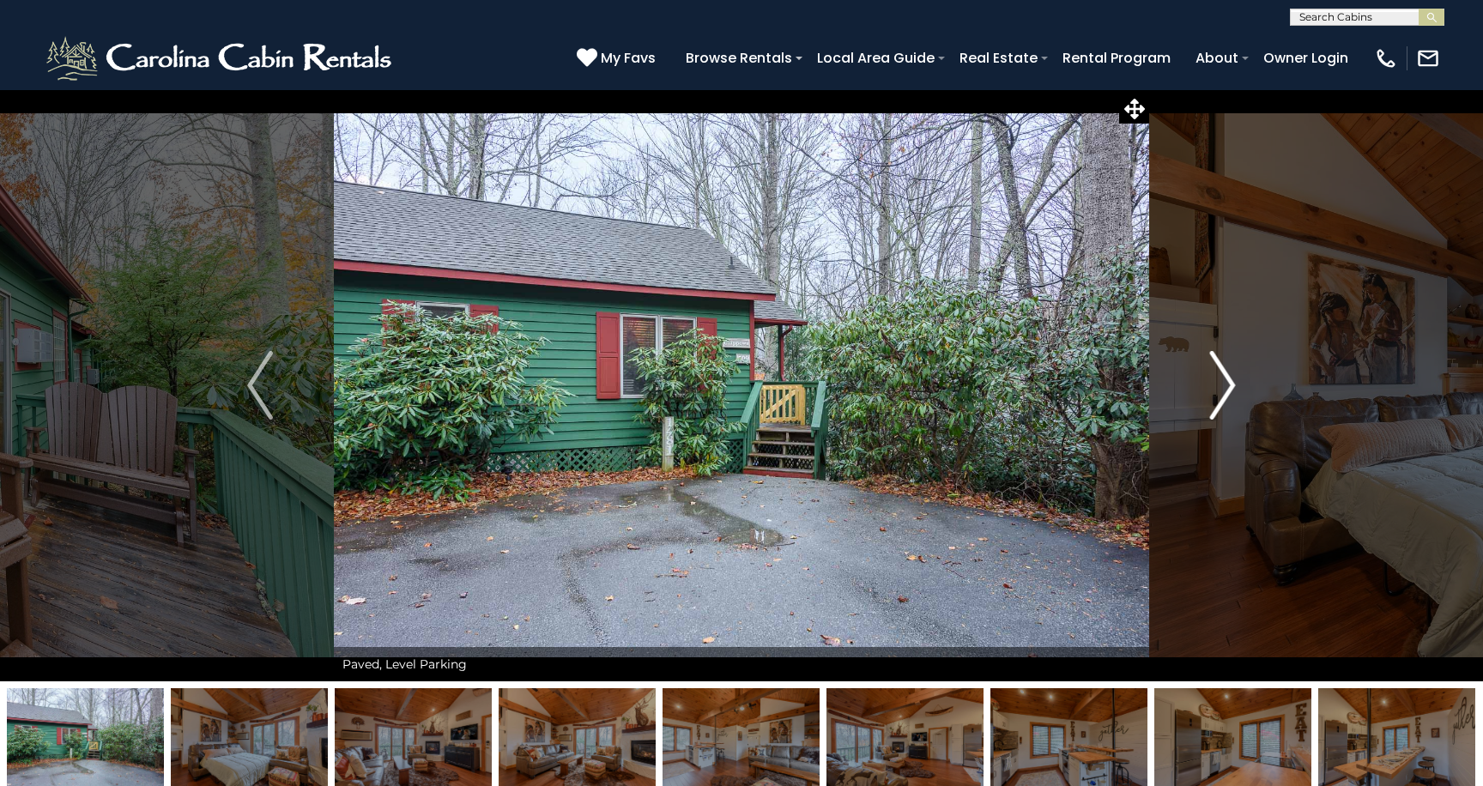
click at [1235, 373] on img "Next" at bounding box center [1223, 385] width 26 height 69
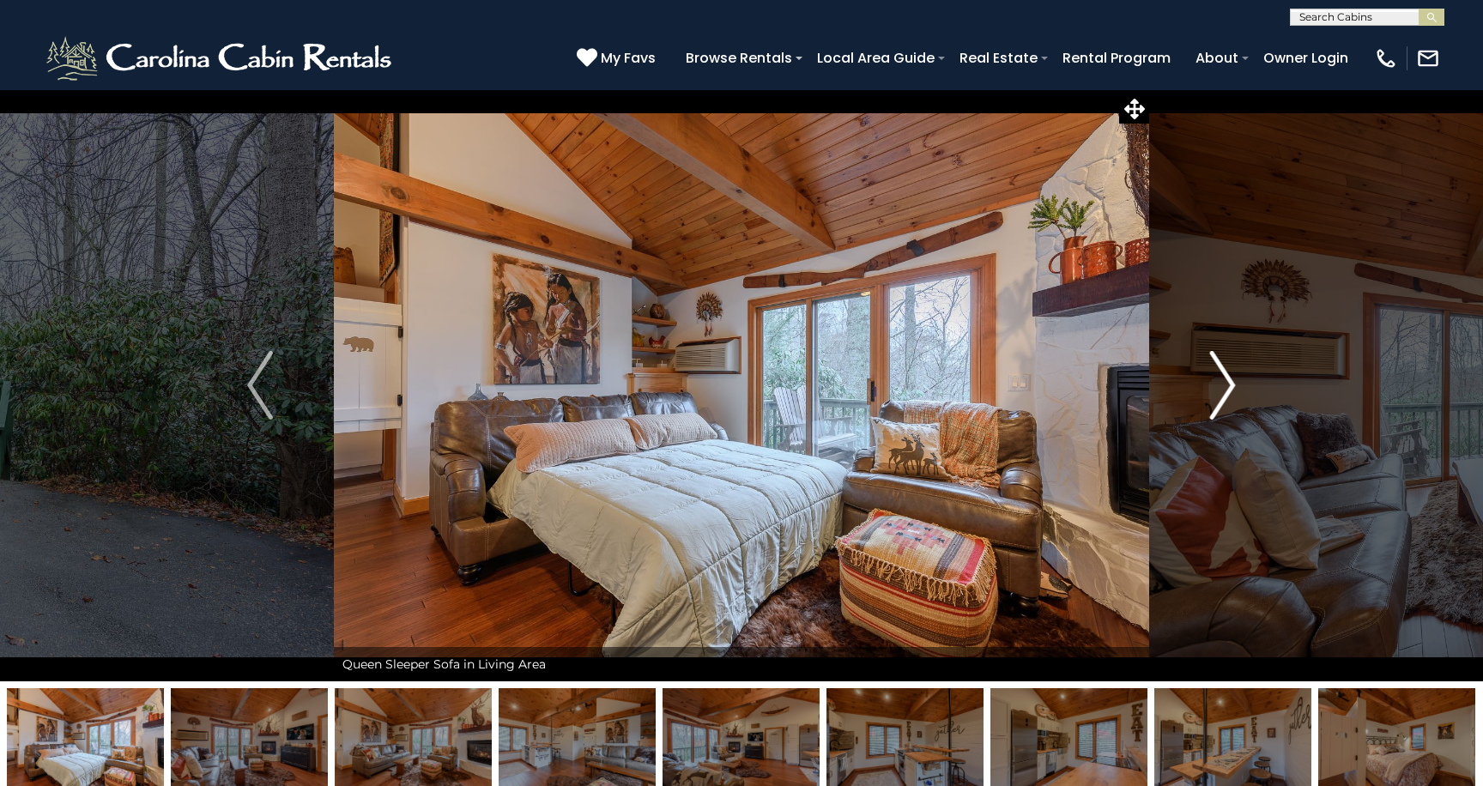
click at [1235, 373] on img "Next" at bounding box center [1223, 385] width 26 height 69
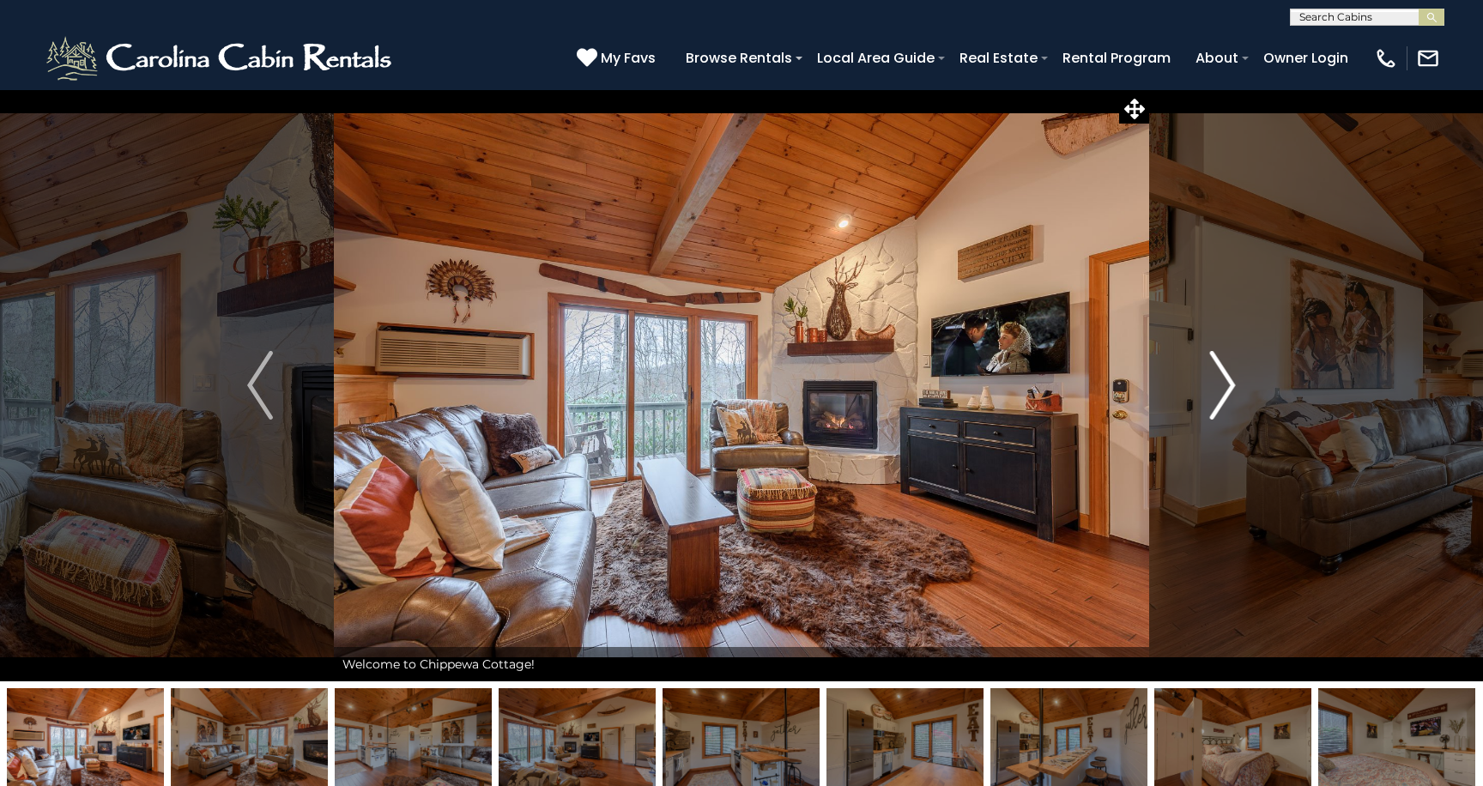
click at [1235, 373] on img "Next" at bounding box center [1223, 385] width 26 height 69
